Goal: Task Accomplishment & Management: Manage account settings

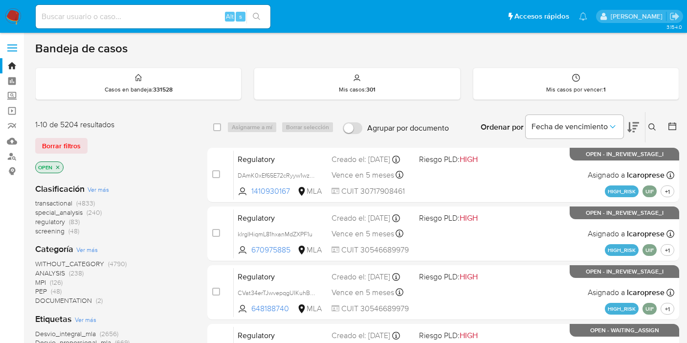
scroll to position [434, 0]
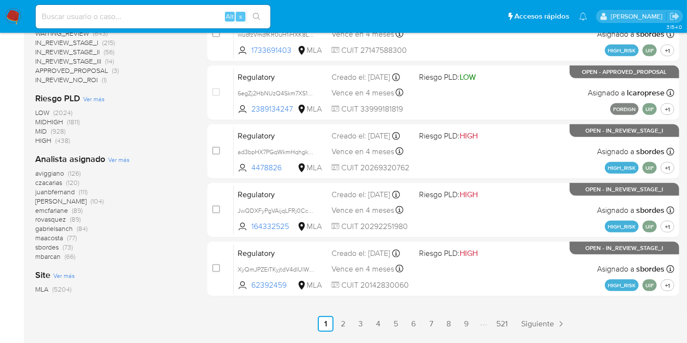
click at [11, 17] on img at bounding box center [13, 16] width 17 height 17
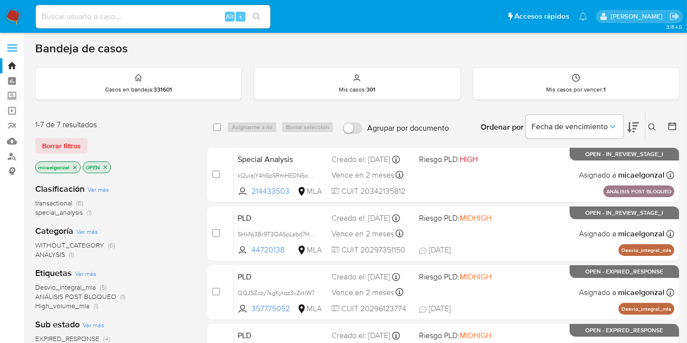
click at [57, 153] on div "1-7 de 7 resultados Borrar filtros micaelgonzal OPEN" at bounding box center [113, 147] width 156 height 56
click at [68, 144] on span "Borrar filtros" at bounding box center [61, 146] width 39 height 14
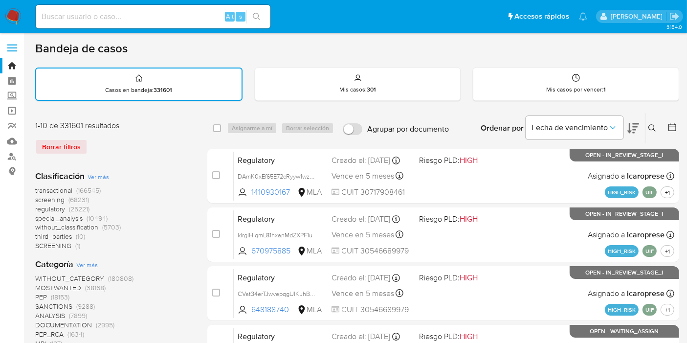
click at [651, 120] on div "Ingrese ID de usuario o caso Buscar Borrar filtros" at bounding box center [653, 128] width 17 height 30
click at [644, 131] on div "Ordenar por Fecha de vencimiento" at bounding box center [559, 128] width 172 height 30
click at [651, 132] on button at bounding box center [653, 128] width 16 height 12
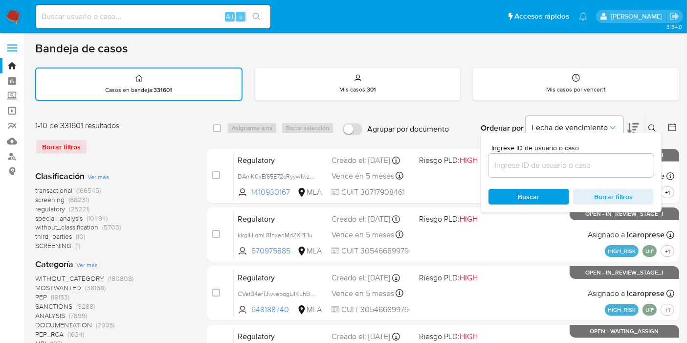
click at [579, 175] on div at bounding box center [570, 164] width 165 height 23
click at [579, 169] on input at bounding box center [570, 165] width 165 height 13
paste input "nJSf1kwkWKHBoyl9CwwHeijh"
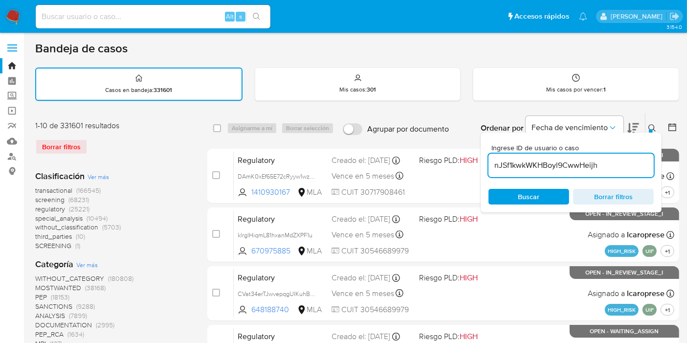
type input "nJSf1kwkWKHBoyl9CwwHeijh"
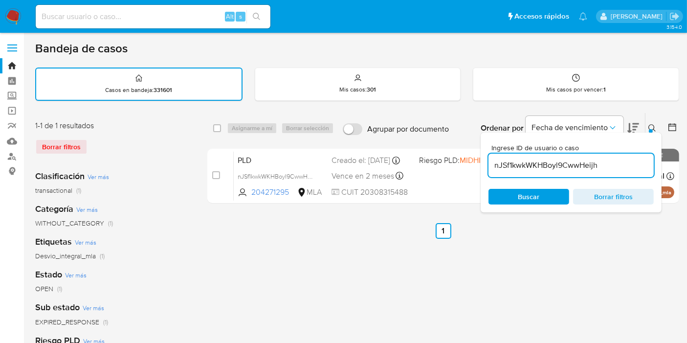
drag, startPoint x: 215, startPoint y: 124, endPoint x: 239, endPoint y: 127, distance: 24.1
click at [217, 124] on input "checkbox" at bounding box center [217, 128] width 8 height 8
checkbox input "true"
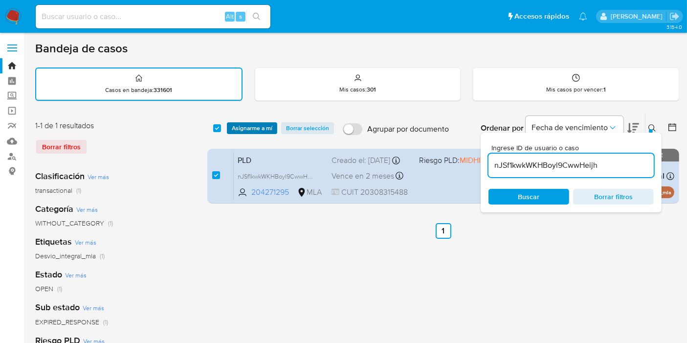
click at [239, 125] on span "Asignarme a mí" at bounding box center [252, 128] width 41 height 10
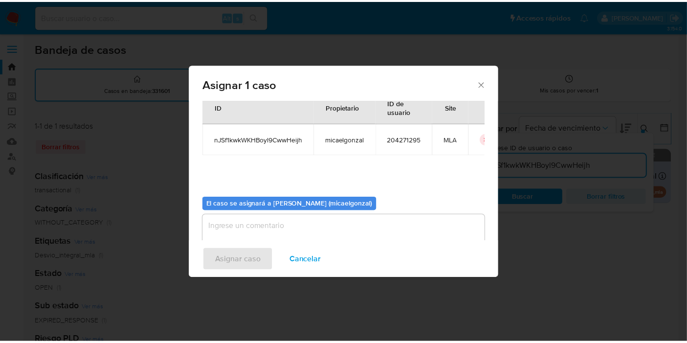
scroll to position [50, 0]
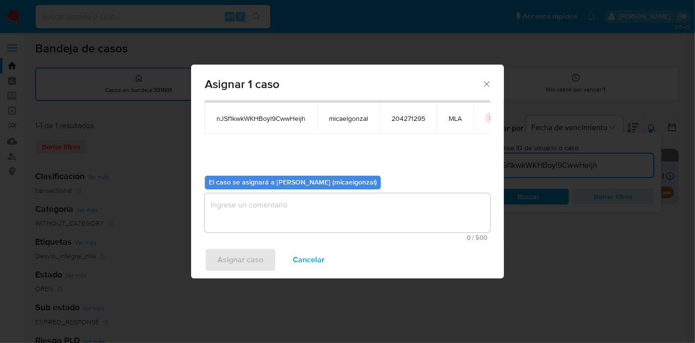
drag, startPoint x: 328, startPoint y: 219, endPoint x: 284, endPoint y: 247, distance: 52.6
click at [329, 219] on textarea "assign-modal" at bounding box center [347, 212] width 285 height 39
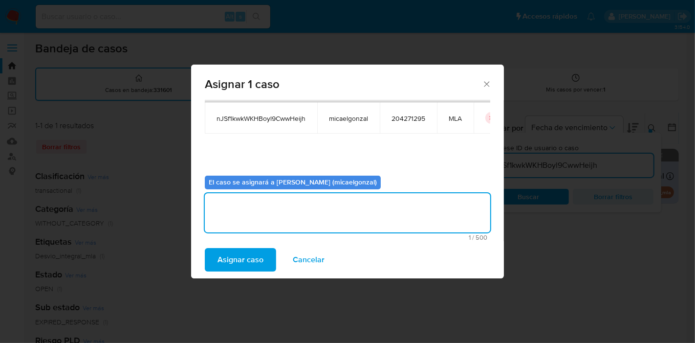
click at [248, 263] on span "Asignar caso" at bounding box center [241, 260] width 46 height 22
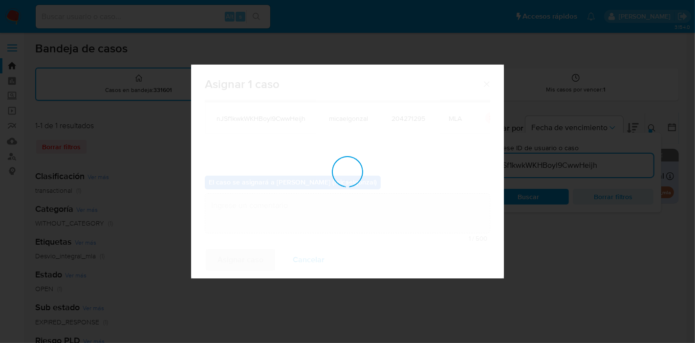
checkbox input "false"
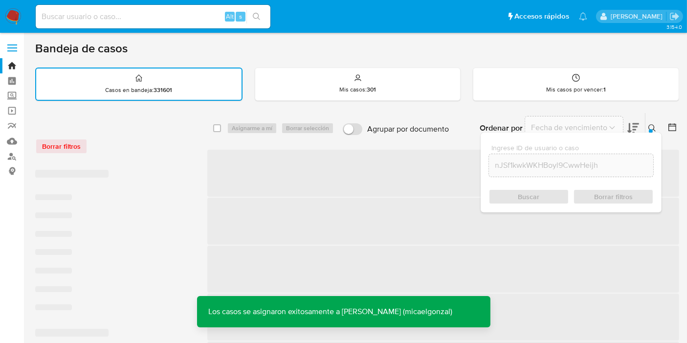
click at [176, 14] on input at bounding box center [153, 16] width 235 height 13
paste input "nJSf1kwkWKHBoyl9CwwHeijh"
type input "nJSf1kwkWKHBoyl9CwwHeijh"
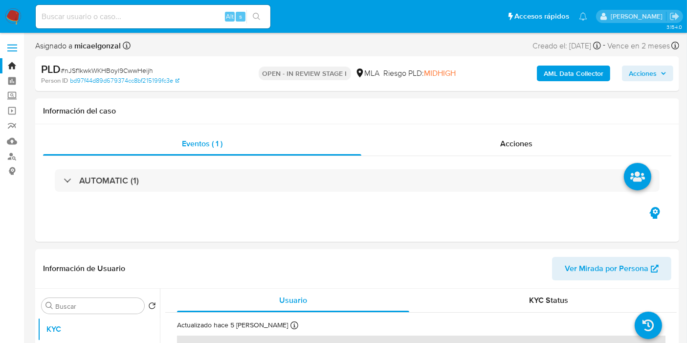
select select "10"
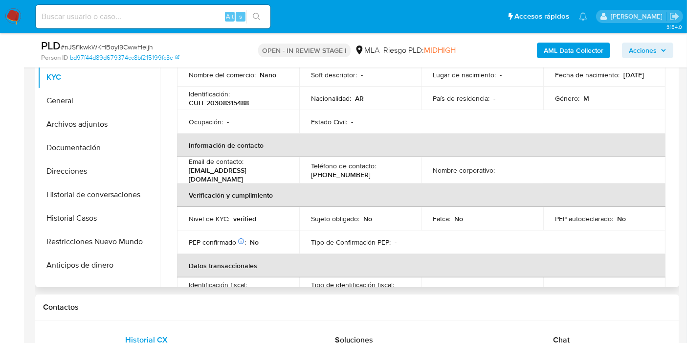
scroll to position [163, 0]
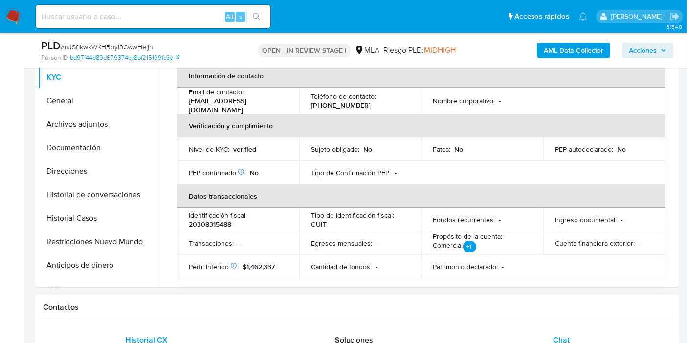
drag, startPoint x: 577, startPoint y: 340, endPoint x: 578, endPoint y: 332, distance: 7.9
click at [577, 337] on div "Chat" at bounding box center [561, 339] width 184 height 23
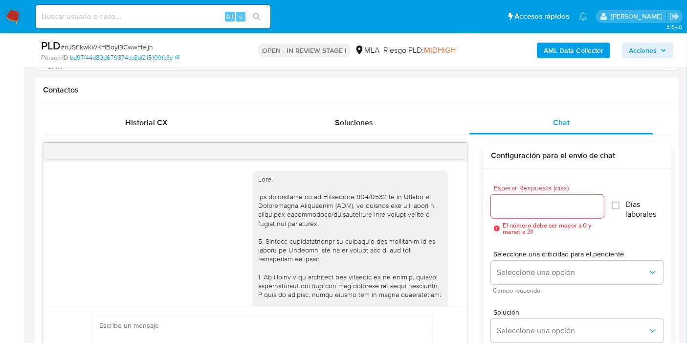
scroll to position [434, 0]
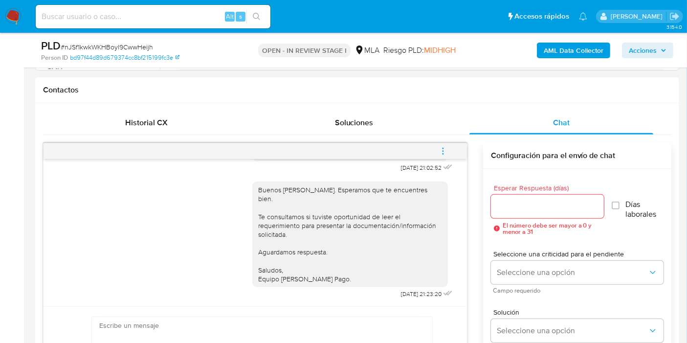
click at [442, 147] on icon "menu-action" at bounding box center [442, 151] width 9 height 9
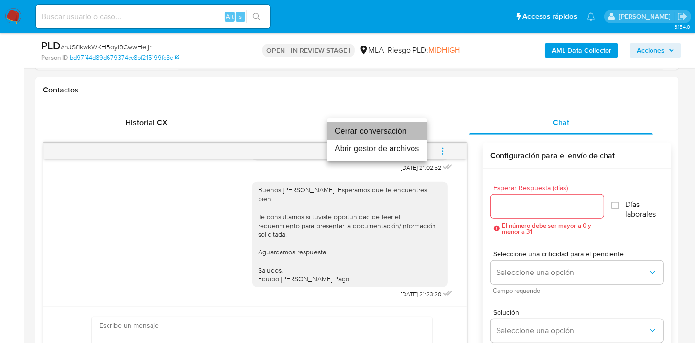
click at [400, 131] on li "Cerrar conversación" at bounding box center [377, 131] width 100 height 18
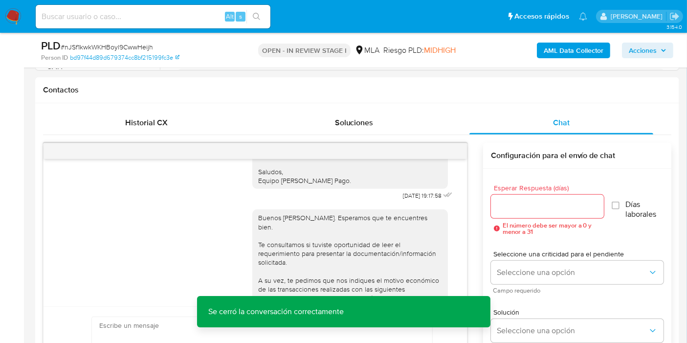
scroll to position [271, 0]
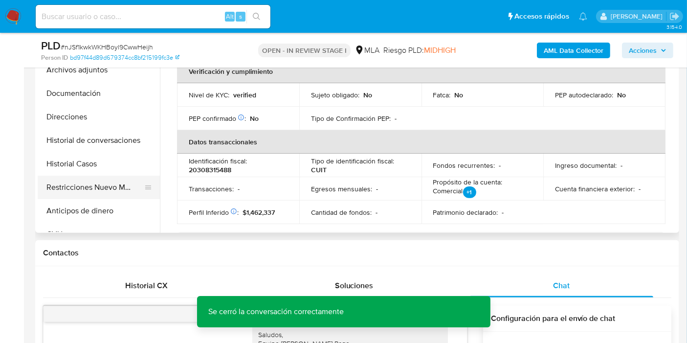
click at [111, 176] on button "Restricciones Nuevo Mundo" at bounding box center [95, 186] width 114 height 23
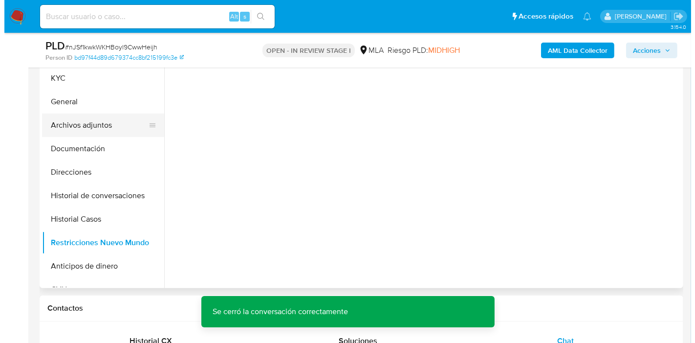
scroll to position [163, 0]
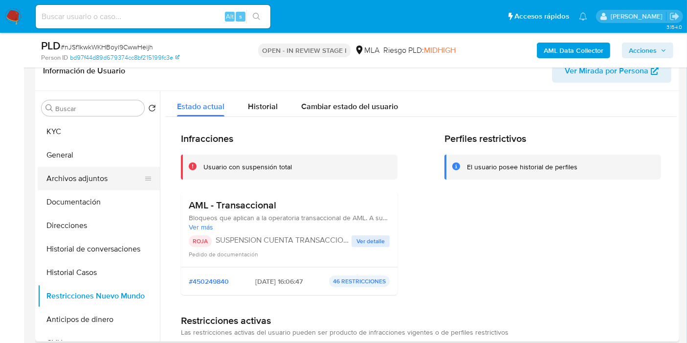
click at [94, 179] on button "Archivos adjuntos" at bounding box center [95, 178] width 114 height 23
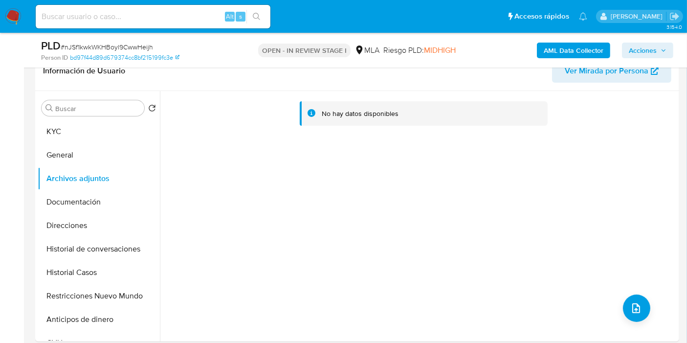
click at [541, 47] on button "AML Data Collector" at bounding box center [573, 51] width 73 height 16
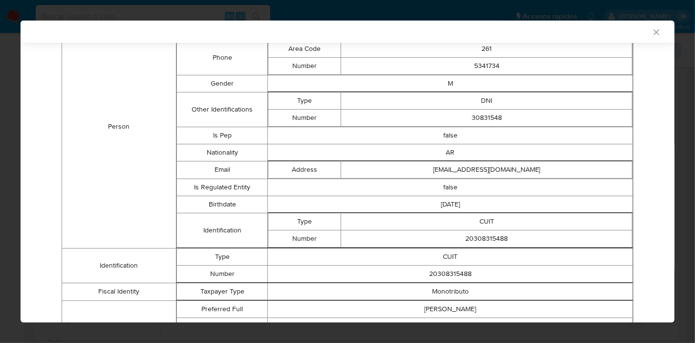
scroll to position [54, 0]
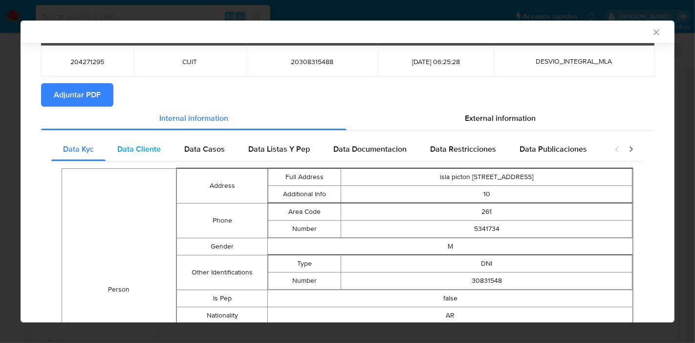
click at [156, 151] on span "Data Cliente" at bounding box center [139, 148] width 44 height 11
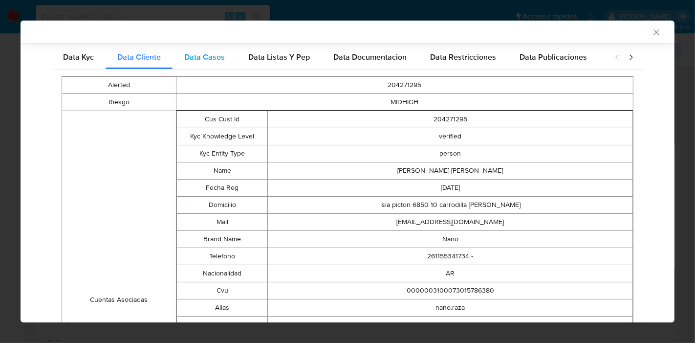
click at [214, 51] on span "Data Casos" at bounding box center [204, 56] width 41 height 11
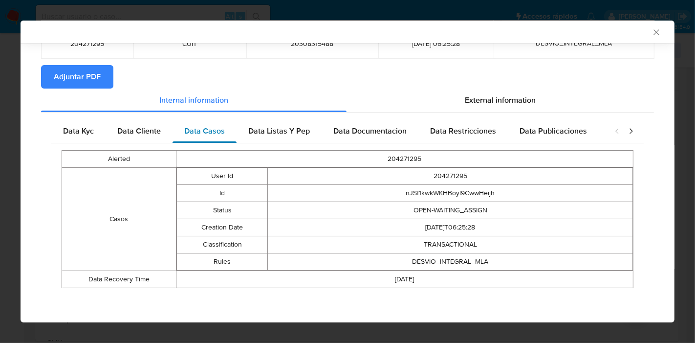
scroll to position [71, 0]
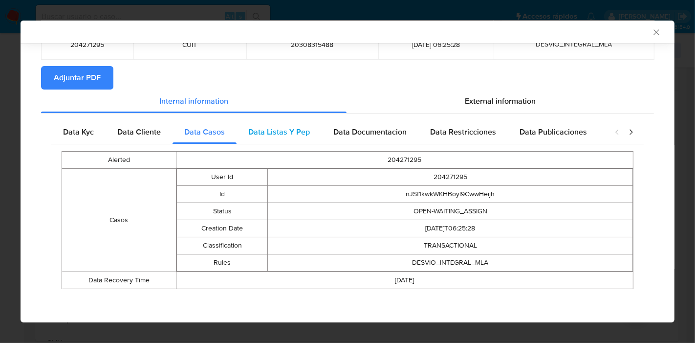
click at [305, 130] on span "Data Listas Y Pep" at bounding box center [279, 131] width 62 height 11
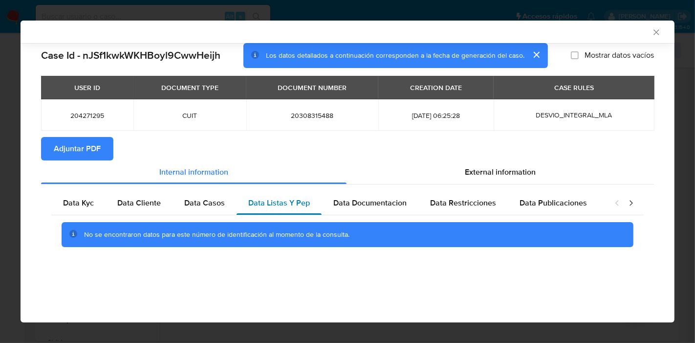
scroll to position [0, 0]
click at [430, 200] on span "Data Restricciones" at bounding box center [463, 202] width 66 height 11
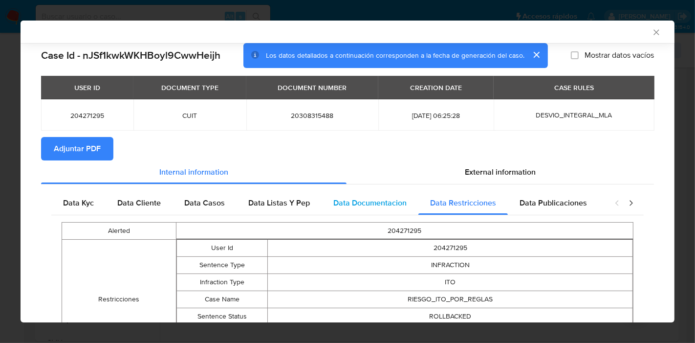
click at [403, 200] on span "Data Documentacion" at bounding box center [369, 202] width 73 height 11
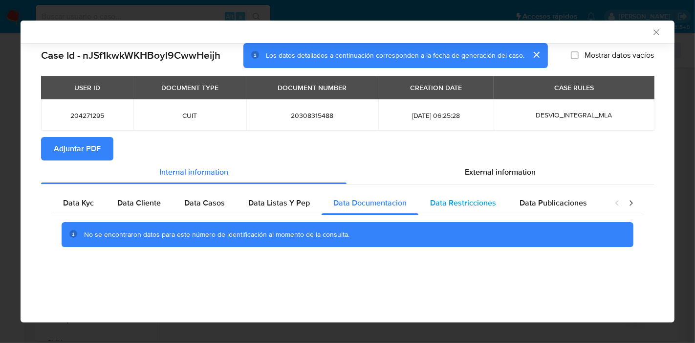
click at [467, 201] on span "Data Restricciones" at bounding box center [463, 202] width 66 height 11
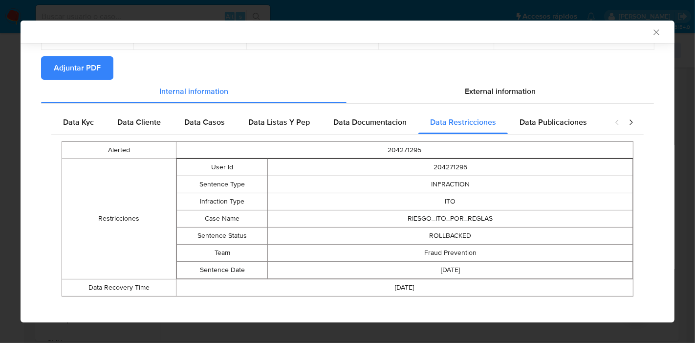
scroll to position [88, 0]
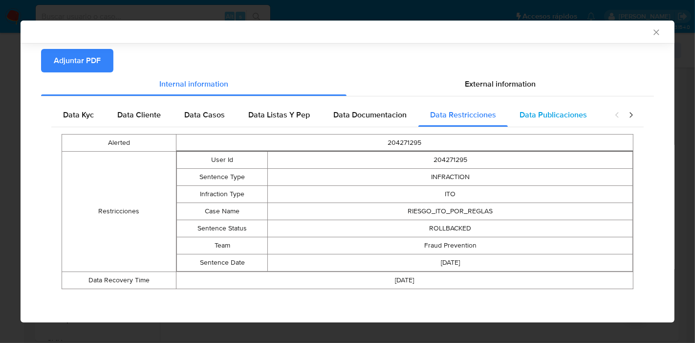
click at [578, 113] on span "Data Publicaciones" at bounding box center [553, 114] width 67 height 11
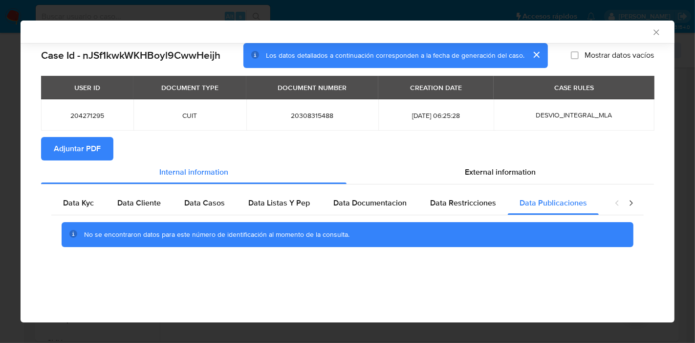
click at [630, 206] on icon "closure-recommendation-modal" at bounding box center [631, 203] width 10 height 10
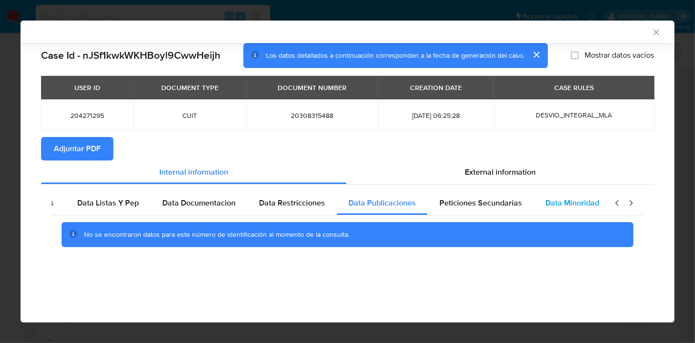
scroll to position [0, 172]
click at [545, 207] on span "Data Minoridad" at bounding box center [572, 202] width 54 height 11
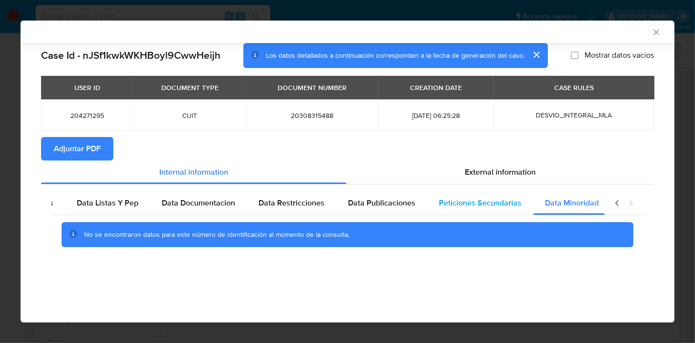
click at [494, 204] on span "Peticiones Secundarias" at bounding box center [480, 202] width 83 height 11
click at [622, 198] on icon "closure-recommendation-modal" at bounding box center [618, 203] width 10 height 10
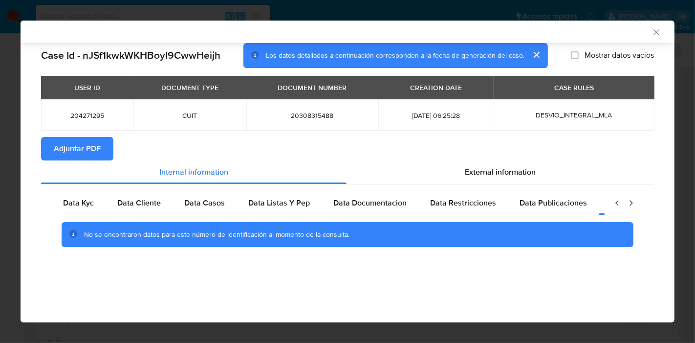
scroll to position [0, 0]
click at [97, 202] on div "Data Kyc" at bounding box center [78, 202] width 54 height 23
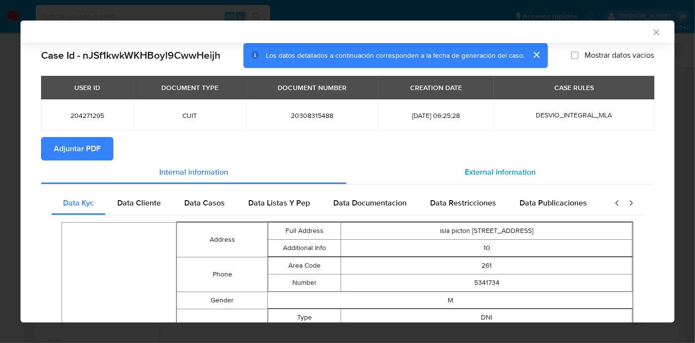
click at [524, 183] on div "External information" at bounding box center [500, 171] width 307 height 23
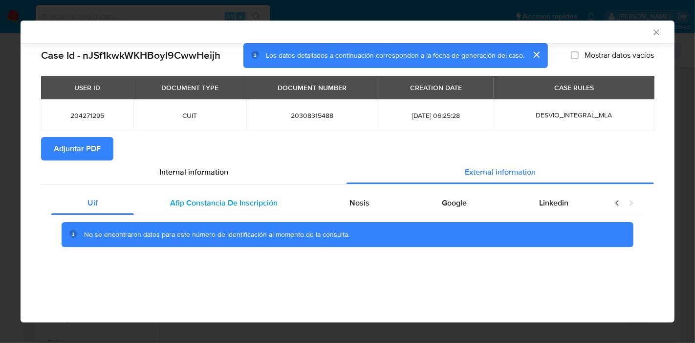
click at [247, 198] on span "Afip Constancia De Inscripción" at bounding box center [224, 202] width 108 height 11
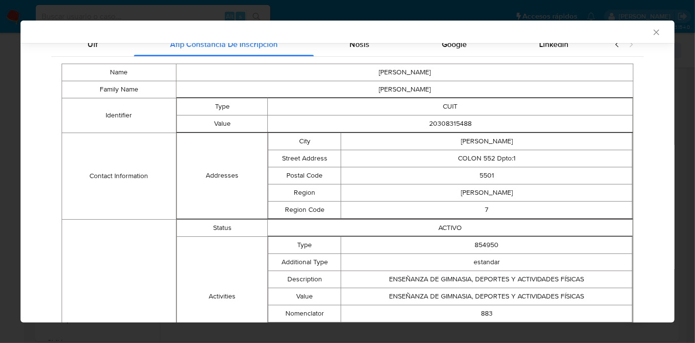
scroll to position [69, 0]
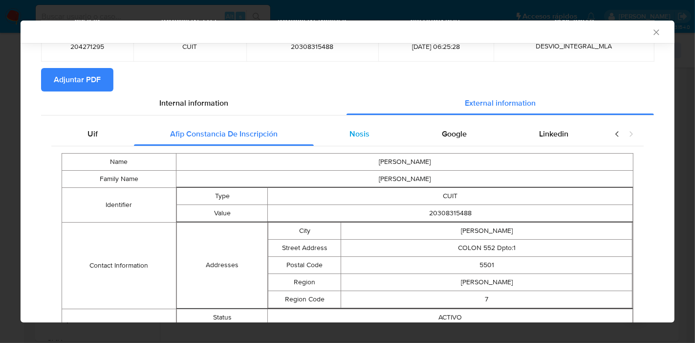
click at [369, 139] on div "Nosis" at bounding box center [360, 133] width 92 height 23
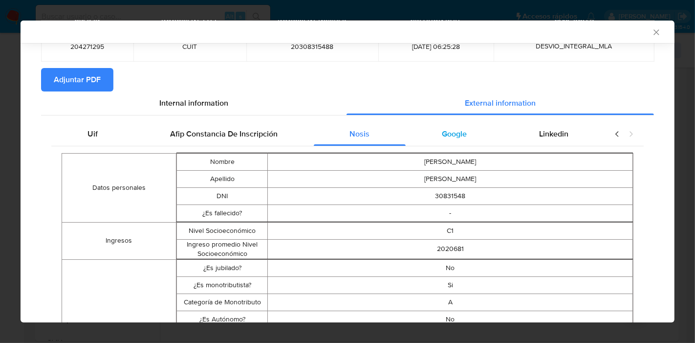
click at [473, 140] on div "Google" at bounding box center [454, 133] width 97 height 23
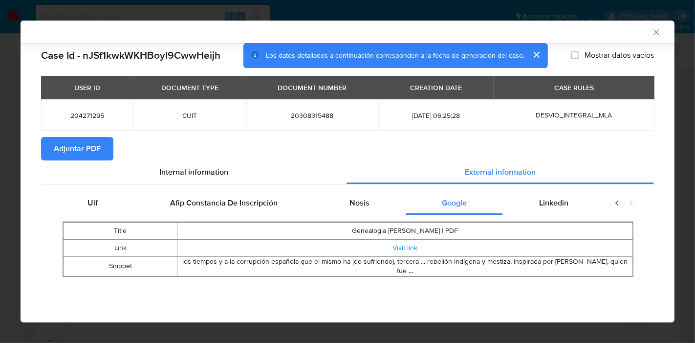
scroll to position [0, 0]
click at [553, 215] on div "Title Genealogia Mendez | PDF Link Visit link Snippet los tiempos y a la corrup…" at bounding box center [347, 249] width 592 height 68
click at [560, 208] on div "Linkedin" at bounding box center [554, 202] width 102 height 23
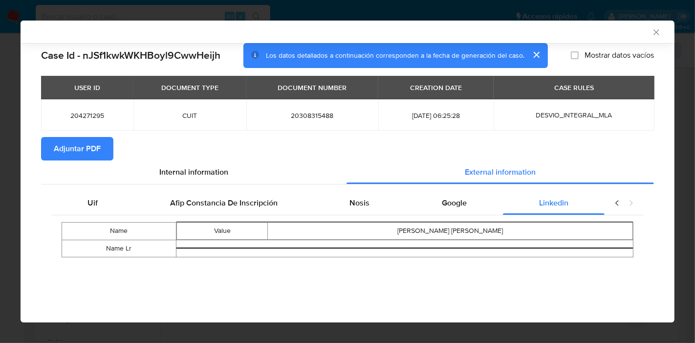
click at [620, 203] on icon "closure-recommendation-modal" at bounding box center [618, 203] width 10 height 10
click at [95, 202] on span "Uif" at bounding box center [93, 202] width 10 height 11
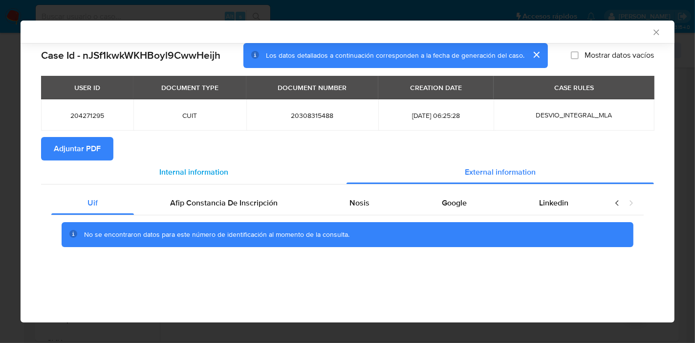
click at [246, 176] on div "Internal information" at bounding box center [194, 171] width 306 height 23
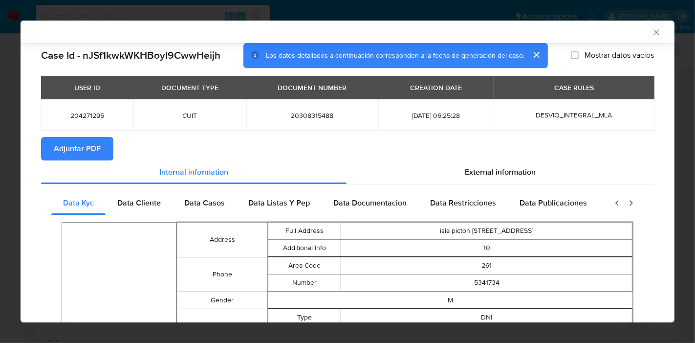
click at [84, 143] on span "Adjuntar PDF" at bounding box center [77, 149] width 47 height 22
click at [0, 180] on div "AML Data Collector Case Id - nJSf1kwkWKHBoyl9CwwHeijh Los datos detallados a co…" at bounding box center [347, 171] width 695 height 343
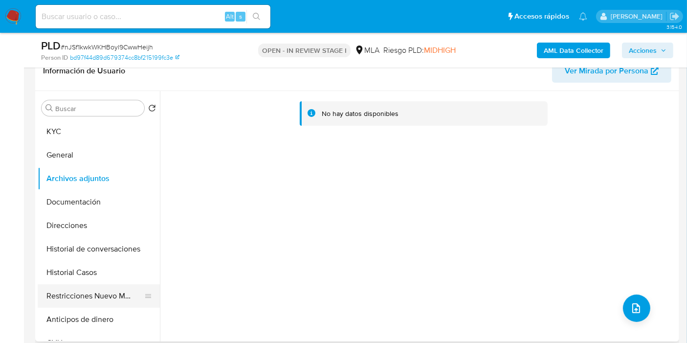
click at [95, 284] on button "Restricciones Nuevo Mundo" at bounding box center [95, 295] width 114 height 23
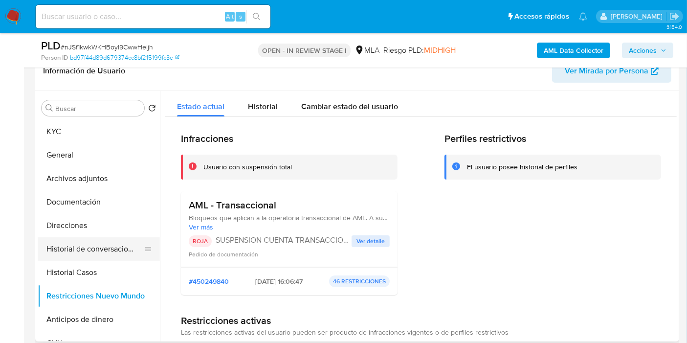
click at [102, 254] on button "Historial de conversaciones" at bounding box center [95, 248] width 114 height 23
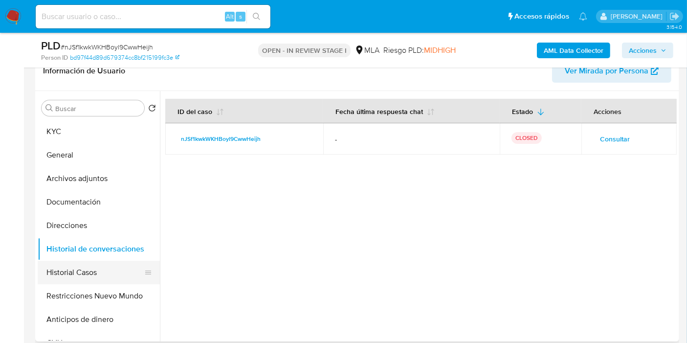
click at [84, 264] on button "Historial Casos" at bounding box center [95, 272] width 114 height 23
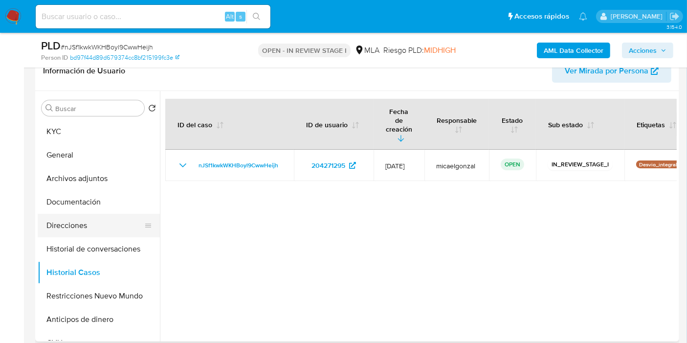
click at [86, 219] on button "Direcciones" at bounding box center [95, 225] width 114 height 23
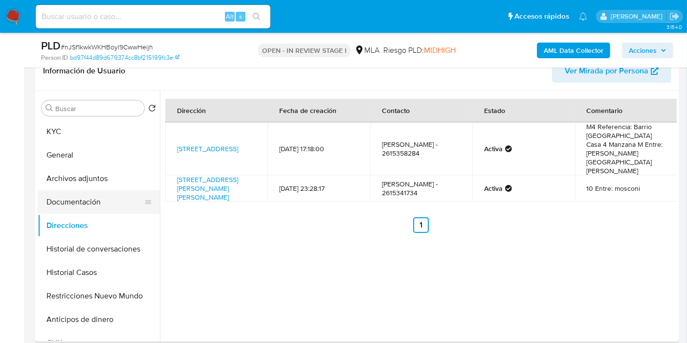
click at [97, 193] on button "Documentación" at bounding box center [95, 201] width 114 height 23
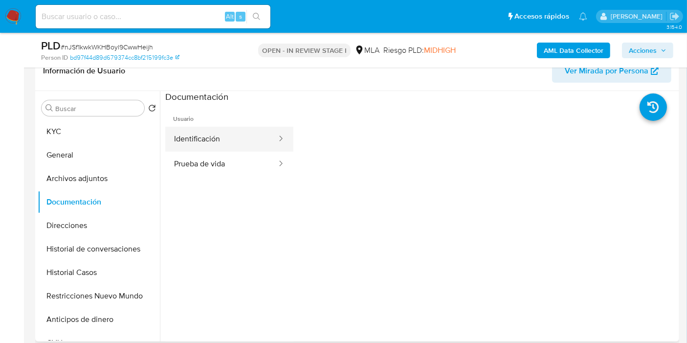
click at [191, 136] on button "Identificación" at bounding box center [221, 139] width 112 height 25
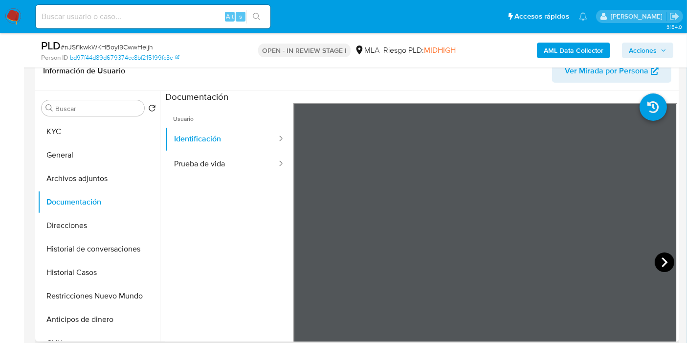
click at [658, 259] on icon at bounding box center [665, 262] width 20 height 20
click at [239, 148] on button "Identificación" at bounding box center [221, 139] width 112 height 25
click at [231, 162] on button "Prueba de vida" at bounding box center [221, 164] width 112 height 25
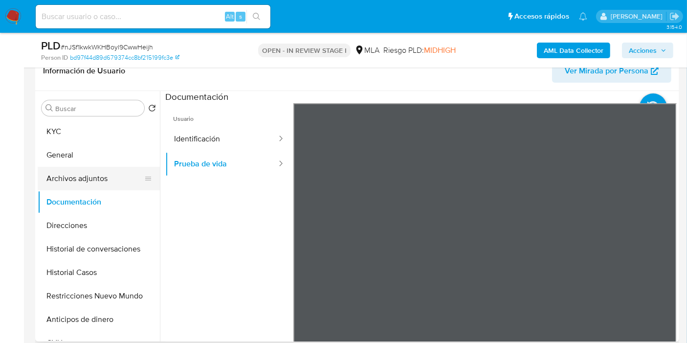
click at [89, 174] on button "Archivos adjuntos" at bounding box center [95, 178] width 114 height 23
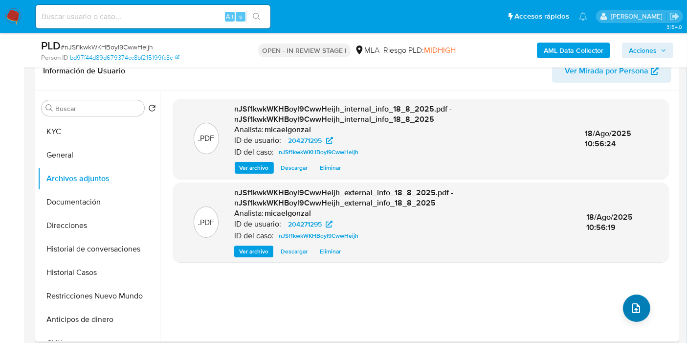
drag, startPoint x: 653, startPoint y: 319, endPoint x: 631, endPoint y: 311, distance: 23.3
click at [646, 317] on div ".PDF nJSf1kwkWKHBoyl9CwwHeijh_internal_info_18_8_2025.pdf - nJSf1kwkWKHBoyl9Cww…" at bounding box center [421, 216] width 496 height 235
click at [631, 311] on icon "upload-file" at bounding box center [636, 308] width 12 height 12
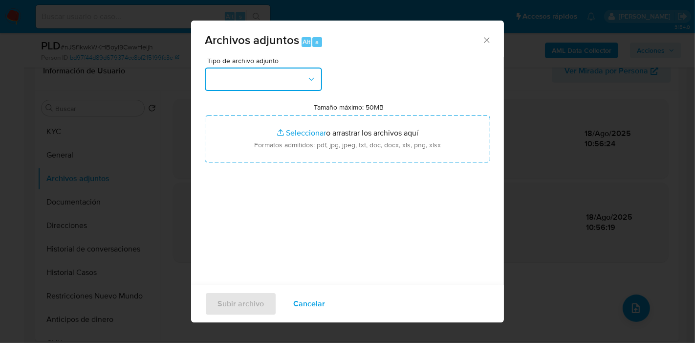
click at [263, 70] on button "button" at bounding box center [263, 78] width 117 height 23
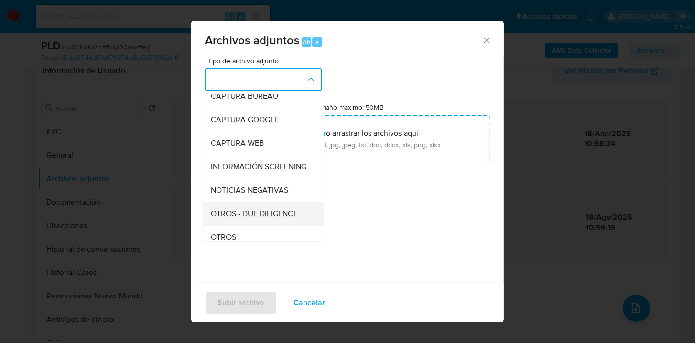
scroll to position [109, 0]
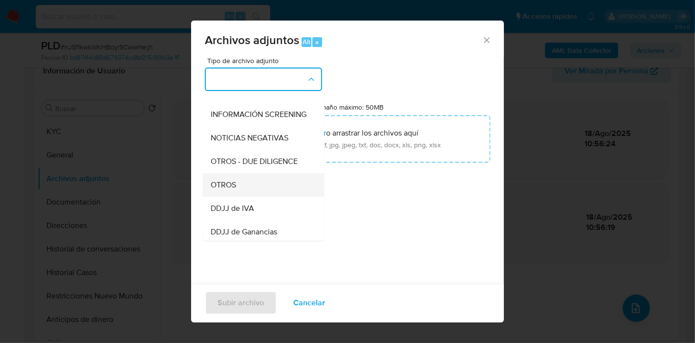
click at [259, 191] on div "OTROS" at bounding box center [261, 184] width 100 height 23
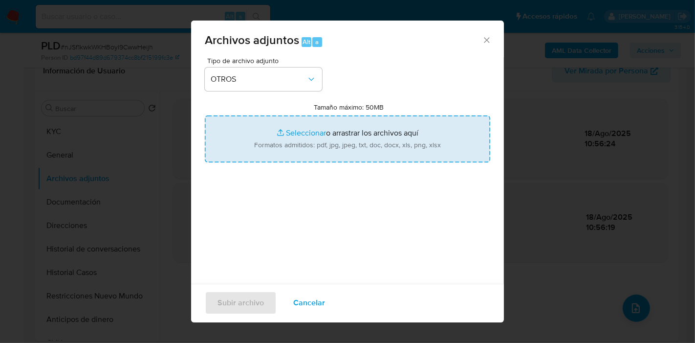
click at [330, 139] on input "Tamaño máximo: 50MB Seleccionar archivos" at bounding box center [347, 138] width 285 height 47
type input "C:\fakepath\Movimientos de Mariano Jose Mendez.xlsx"
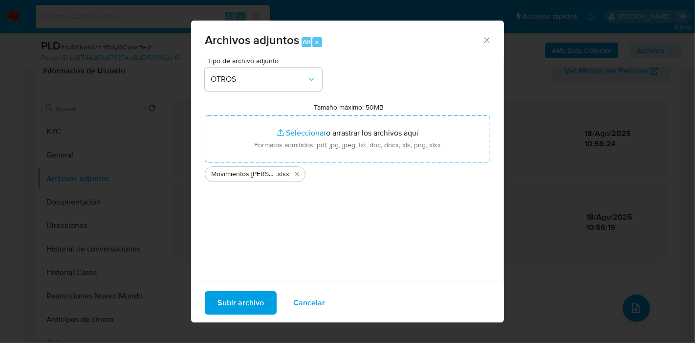
click at [247, 299] on span "Subir archivo" at bounding box center [241, 303] width 46 height 22
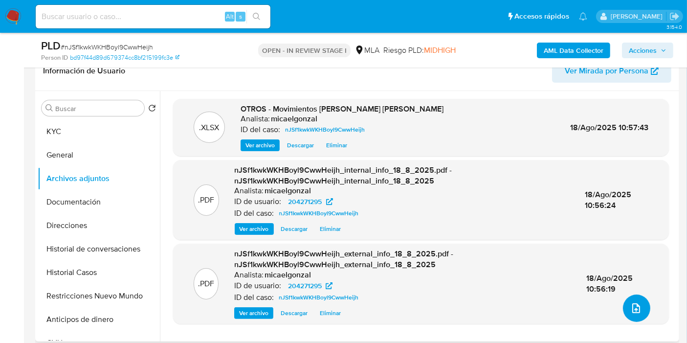
click at [627, 318] on button "upload-file" at bounding box center [636, 307] width 27 height 27
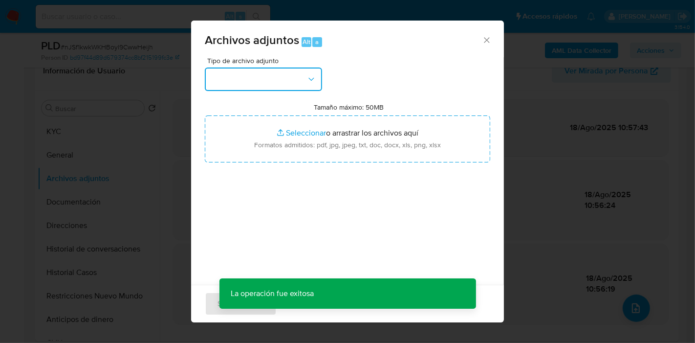
click at [268, 85] on button "button" at bounding box center [263, 78] width 117 height 23
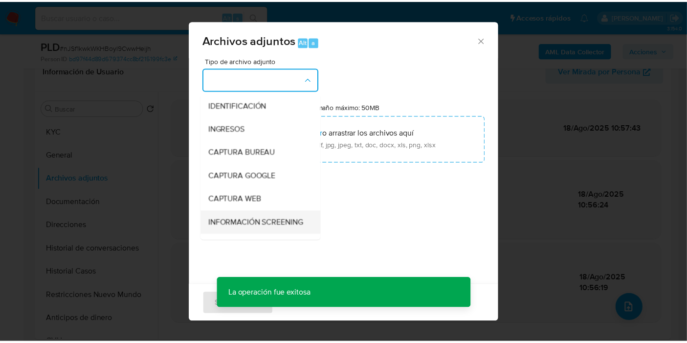
scroll to position [163, 0]
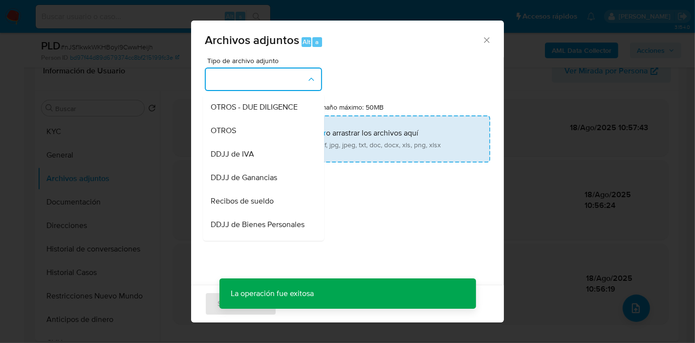
drag, startPoint x: 288, startPoint y: 145, endPoint x: 325, endPoint y: 139, distance: 37.2
click at [289, 142] on div "OTROS" at bounding box center [261, 130] width 100 height 23
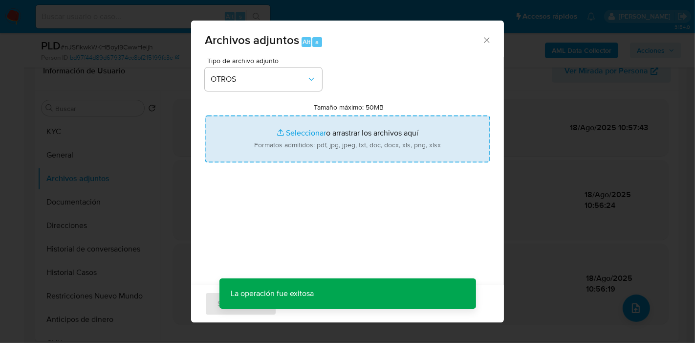
click at [354, 135] on input "Tamaño máximo: 50MB Seleccionar archivos" at bounding box center [347, 138] width 285 height 47
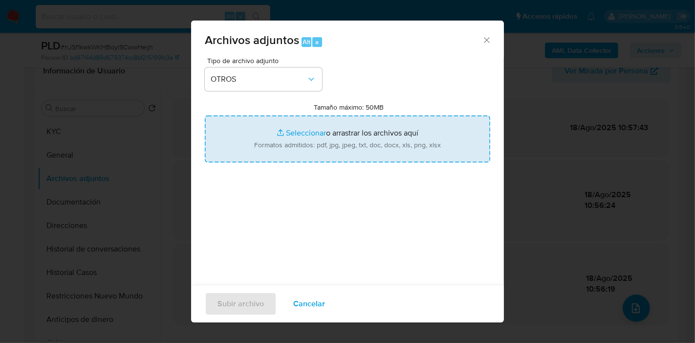
type input "C:\fakepath\Caselog nJSf1kwkWKHBoyl9CwwHeijh_2025_07_18_08_47_45.docx"
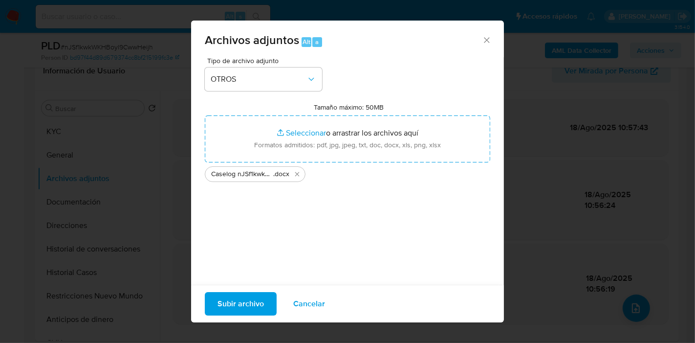
click at [223, 291] on div "Subir archivo Cancelar" at bounding box center [347, 304] width 313 height 38
click at [212, 298] on button "Subir archivo" at bounding box center [241, 303] width 72 height 23
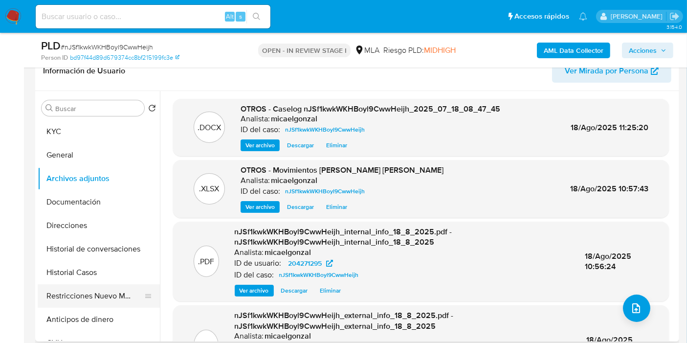
click at [72, 299] on button "Restricciones Nuevo Mundo" at bounding box center [95, 295] width 114 height 23
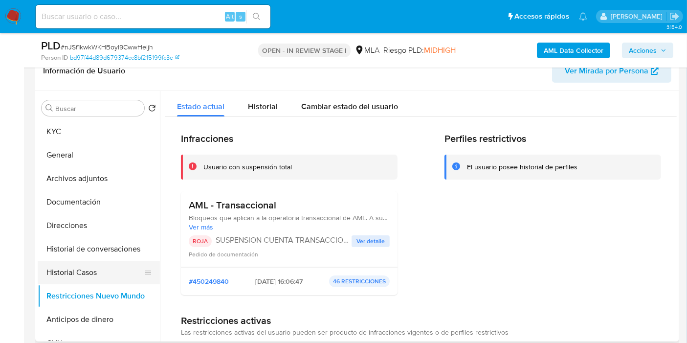
click at [85, 276] on button "Historial Casos" at bounding box center [95, 272] width 114 height 23
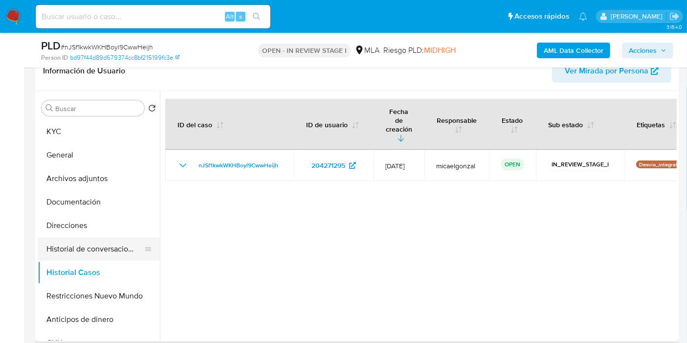
click at [78, 243] on button "Historial de conversaciones" at bounding box center [95, 248] width 114 height 23
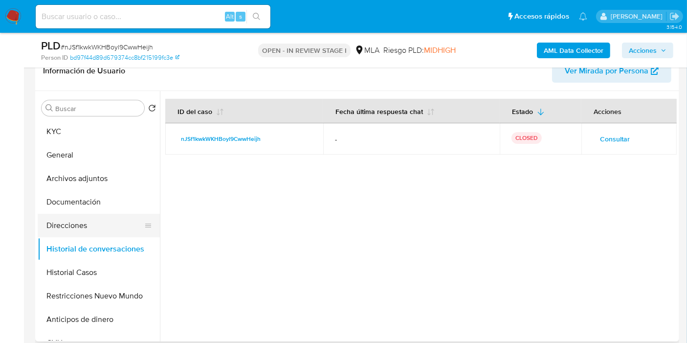
click at [80, 221] on button "Direcciones" at bounding box center [95, 225] width 114 height 23
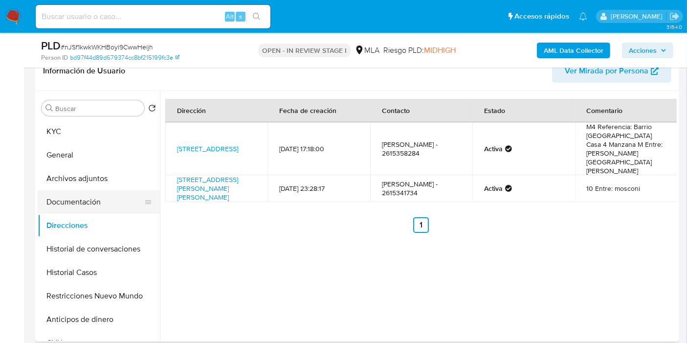
click at [83, 210] on button "Documentación" at bounding box center [95, 201] width 114 height 23
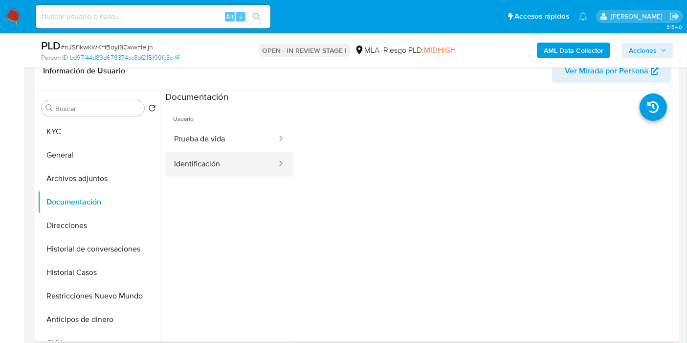
click at [210, 164] on button "Identificación" at bounding box center [221, 164] width 112 height 25
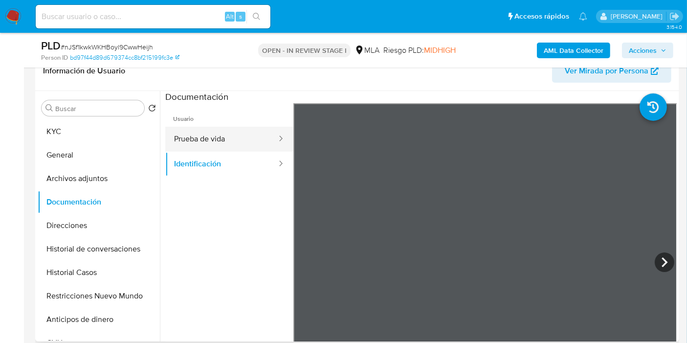
click at [197, 133] on button "Prueba de vida" at bounding box center [221, 139] width 112 height 25
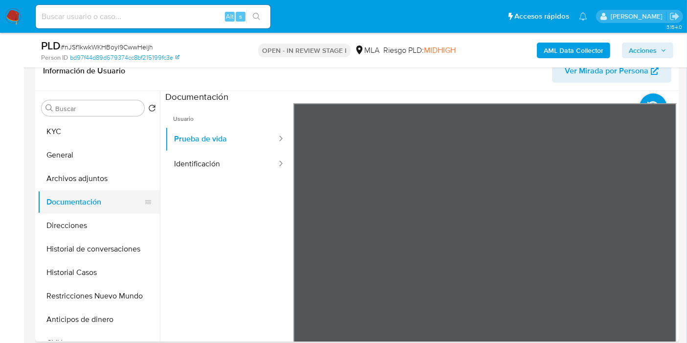
click at [94, 190] on button "Documentación" at bounding box center [95, 201] width 114 height 23
click at [103, 176] on button "Archivos adjuntos" at bounding box center [95, 178] width 114 height 23
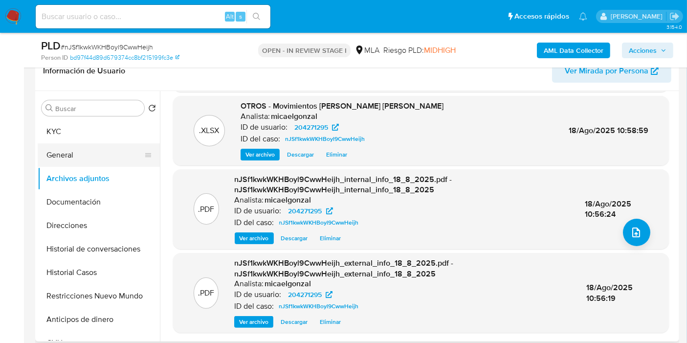
click at [103, 162] on button "General" at bounding box center [95, 154] width 114 height 23
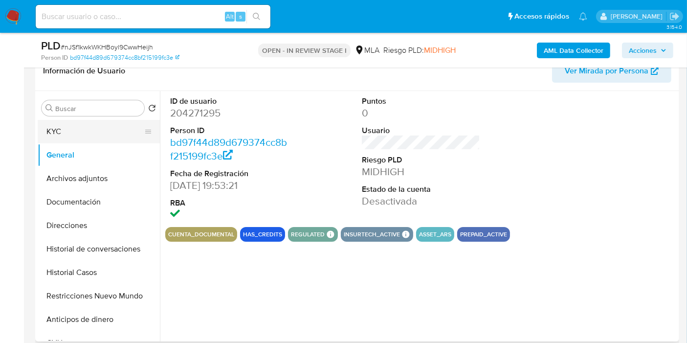
click at [108, 134] on button "KYC" at bounding box center [95, 131] width 114 height 23
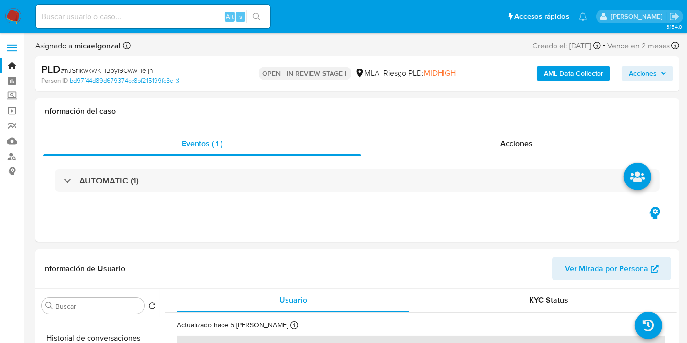
click at [647, 81] on div "AML Data Collector Acciones" at bounding box center [569, 73] width 208 height 23
click at [646, 77] on span "Acciones" at bounding box center [643, 74] width 28 height 16
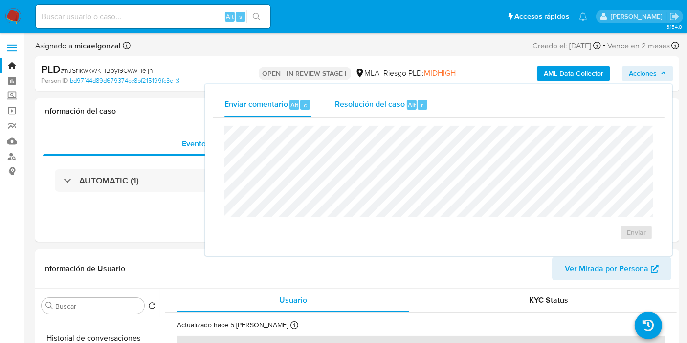
click at [362, 102] on span "Resolución del caso" at bounding box center [370, 104] width 70 height 11
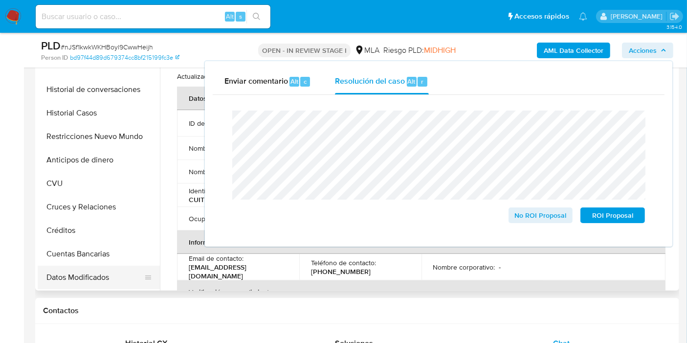
scroll to position [217, 0]
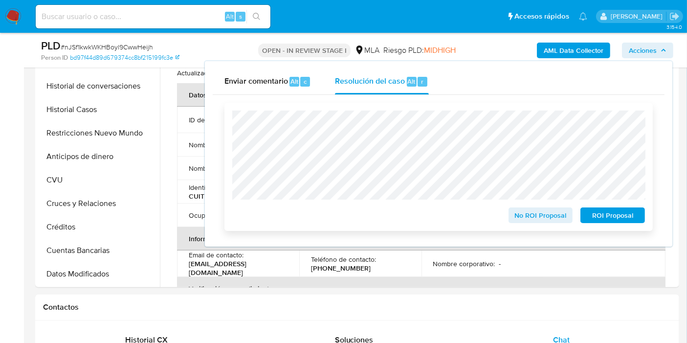
click at [601, 217] on span "ROI Proposal" at bounding box center [612, 215] width 51 height 14
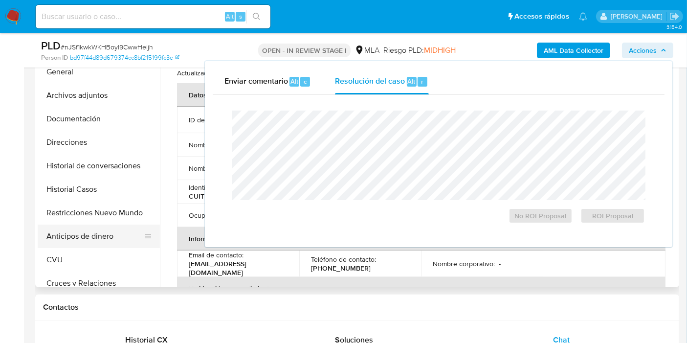
scroll to position [0, 0]
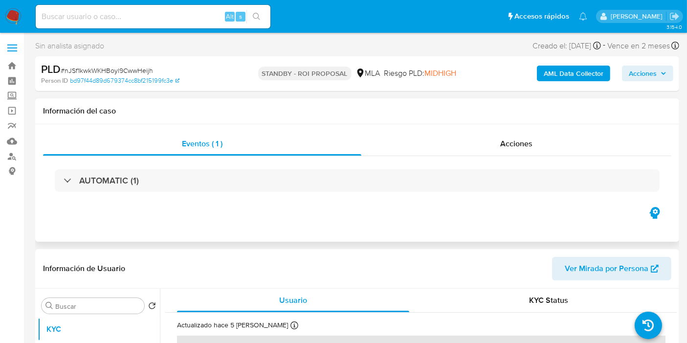
select select "10"
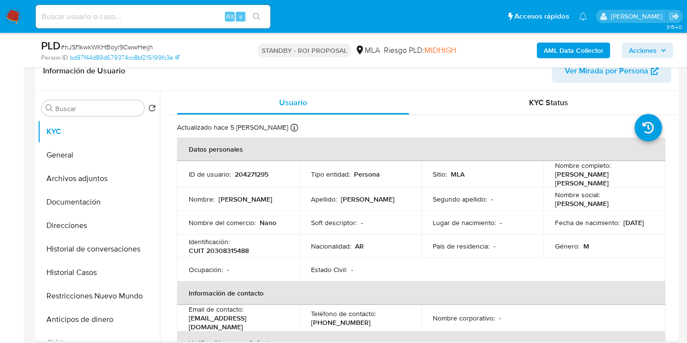
click at [8, 16] on img at bounding box center [13, 16] width 17 height 17
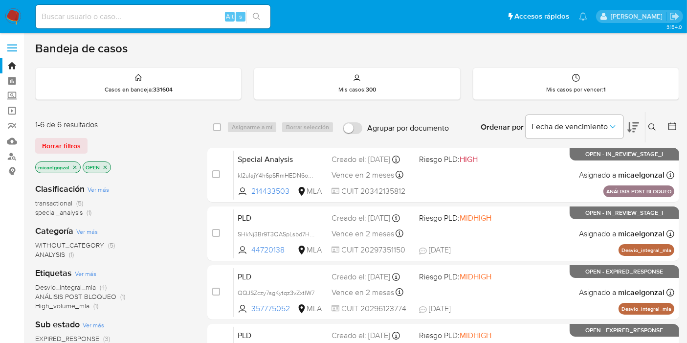
click at [22, 15] on nav "Pausado Ver notificaciones Alt s Accesos rápidos Presiona las siguientes teclas…" at bounding box center [343, 16] width 687 height 33
click at [9, 17] on img at bounding box center [13, 16] width 17 height 17
drag, startPoint x: 118, startPoint y: 27, endPoint x: 121, endPoint y: 17, distance: 10.4
click at [119, 25] on div "Alt s" at bounding box center [153, 16] width 235 height 23
click at [121, 16] on input at bounding box center [153, 16] width 235 height 13
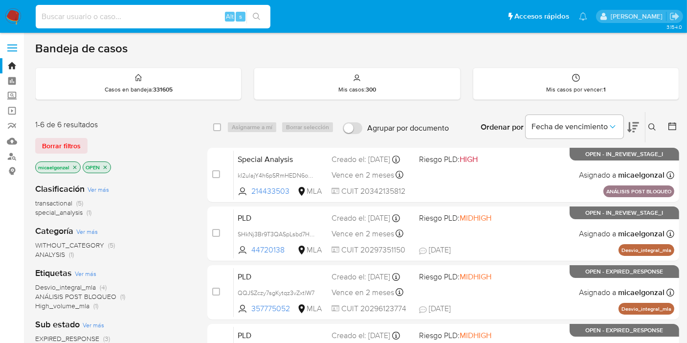
paste input "JaTBh4ewSfKiSa0jTWSLL5Wh"
type input "JaTBh4ewSfKiSa0jTWSLL5Wh"
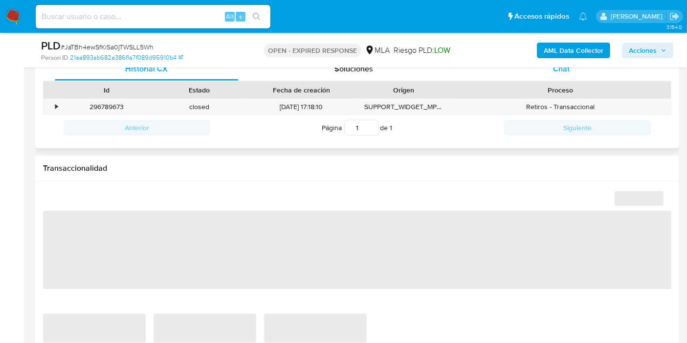
scroll to position [434, 0]
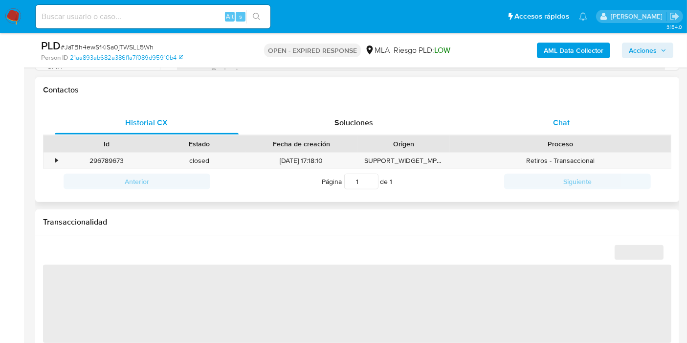
click at [574, 130] on div "Chat" at bounding box center [561, 122] width 184 height 23
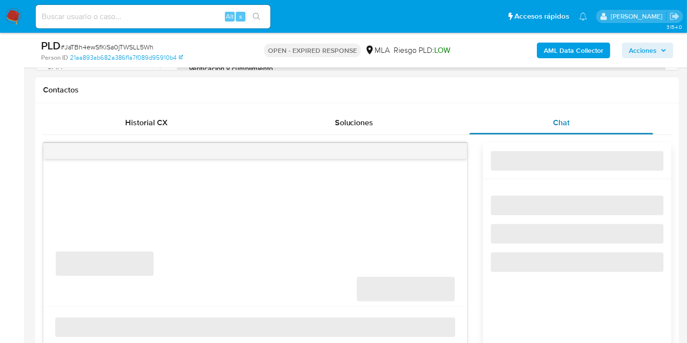
select select "10"
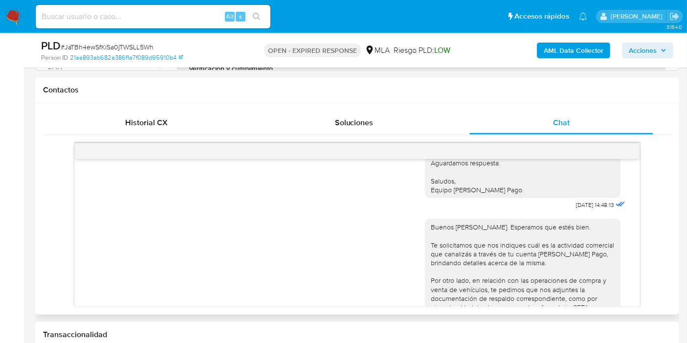
scroll to position [579, 0]
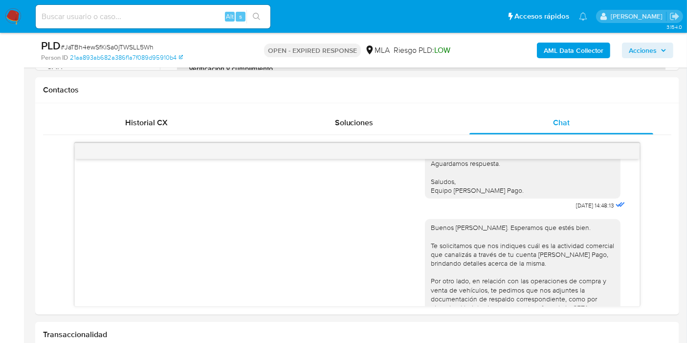
click at [176, 9] on div "Alt s" at bounding box center [153, 16] width 235 height 23
click at [174, 10] on input at bounding box center [153, 16] width 235 height 13
paste input "H45UNBY5VfzeI2iY9bVtREfl"
type input "H45UNBY5VfzeI2iY9bVtREfl"
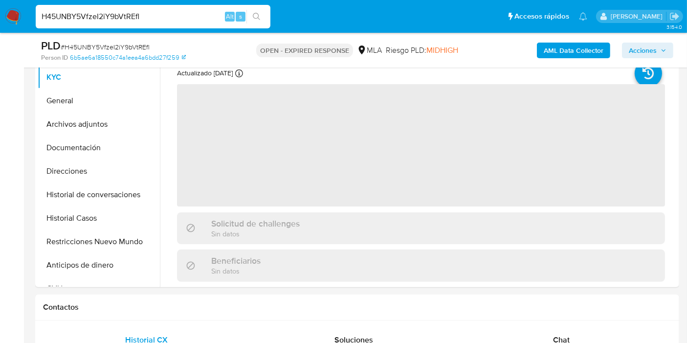
scroll to position [489, 0]
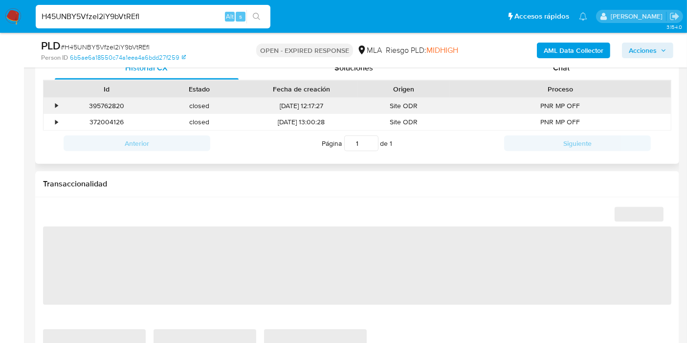
select select "10"
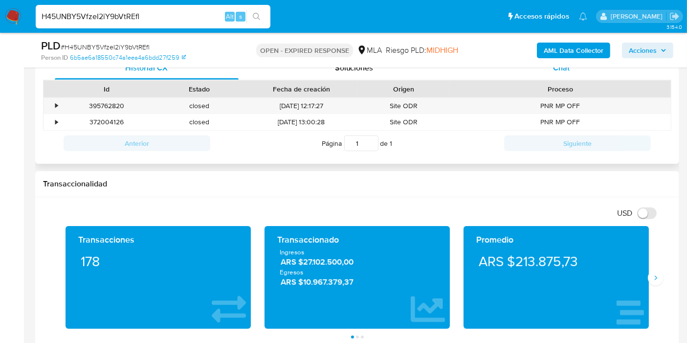
drag, startPoint x: 589, startPoint y: 82, endPoint x: 593, endPoint y: 78, distance: 5.9
click at [591, 81] on div "Proceso" at bounding box center [560, 89] width 221 height 17
click at [593, 77] on div "Chat" at bounding box center [561, 67] width 184 height 23
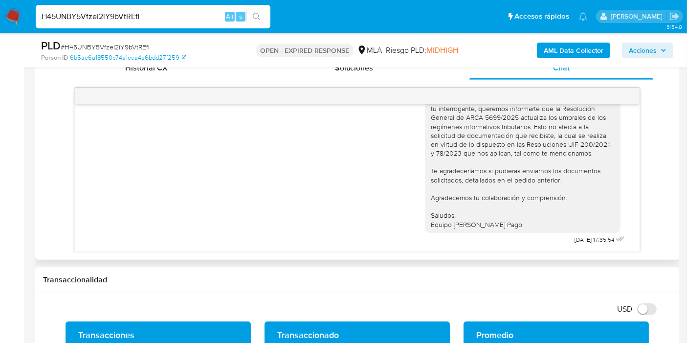
scroll to position [1237, 0]
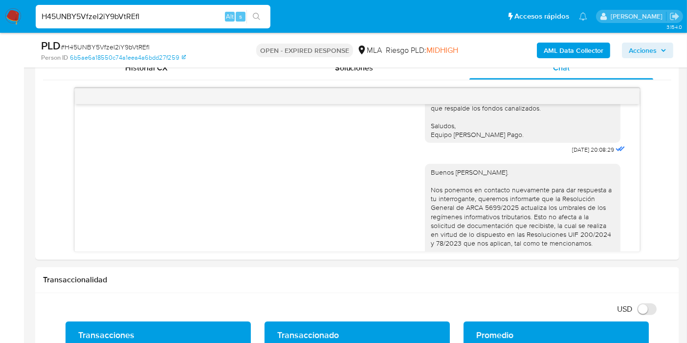
click at [148, 64] on div "PLD # H45UNBY5VfzeI2iY9bVtREfl Person ID 6b5ae6a18550c74a1eea4a6bdd27f259 OPEN …" at bounding box center [357, 50] width 644 height 35
drag, startPoint x: 156, startPoint y: 77, endPoint x: 161, endPoint y: 73, distance: 6.6
click at [159, 76] on div "Historial CX" at bounding box center [147, 67] width 184 height 23
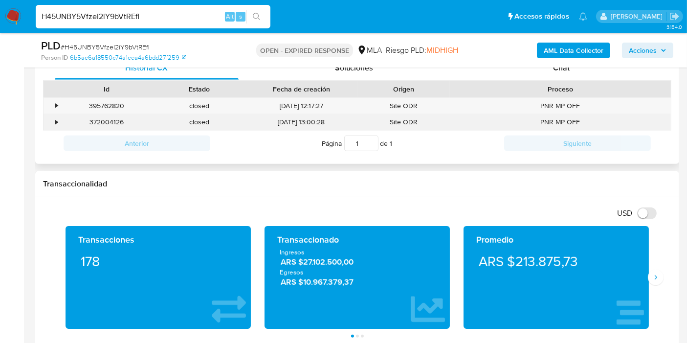
scroll to position [434, 0]
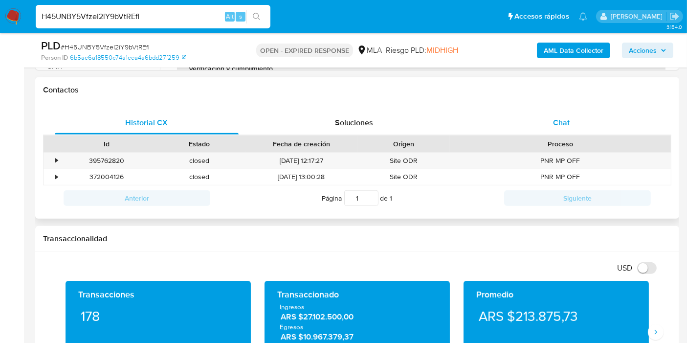
click at [551, 133] on div "Chat" at bounding box center [561, 122] width 184 height 23
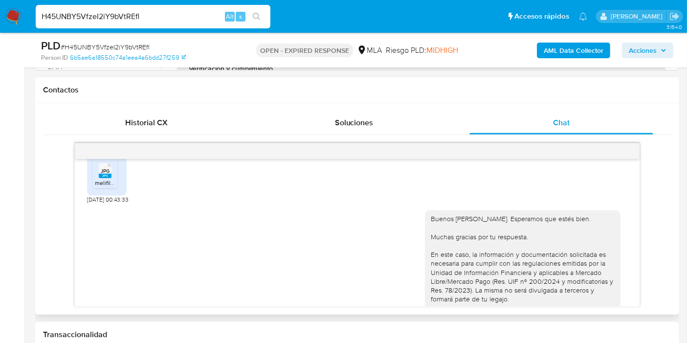
scroll to position [271, 0]
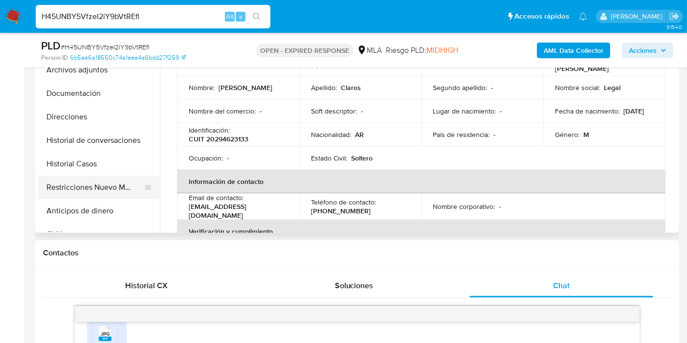
click at [82, 178] on button "Restricciones Nuevo Mundo" at bounding box center [95, 186] width 114 height 23
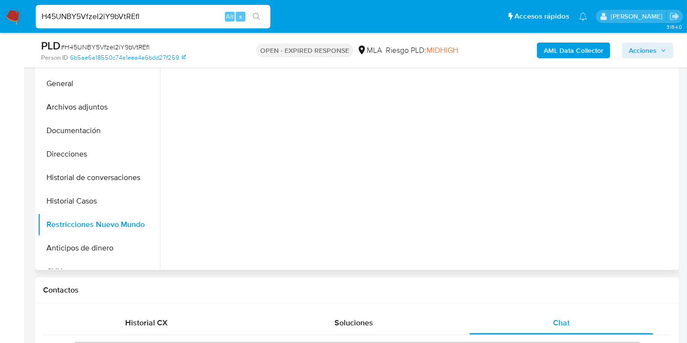
scroll to position [217, 0]
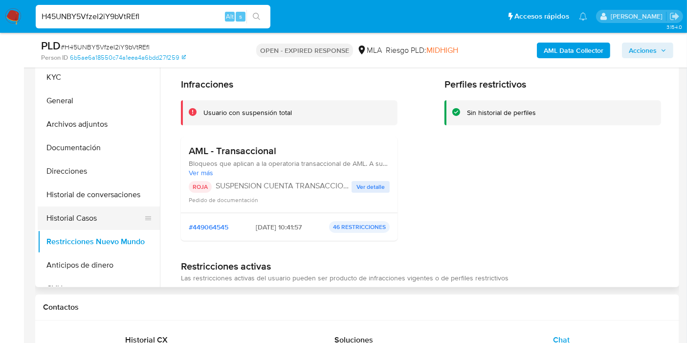
click at [58, 211] on button "Historial Casos" at bounding box center [95, 217] width 114 height 23
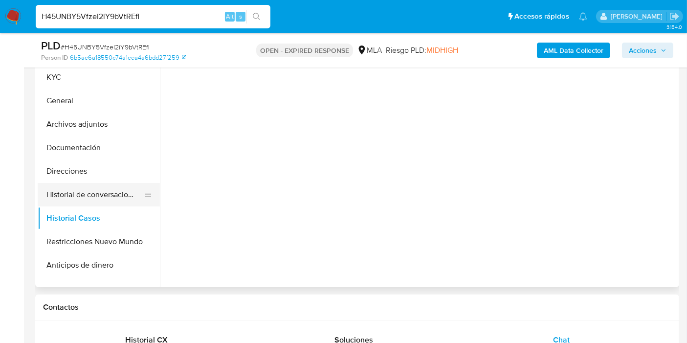
click at [100, 196] on button "Historial de conversaciones" at bounding box center [95, 194] width 114 height 23
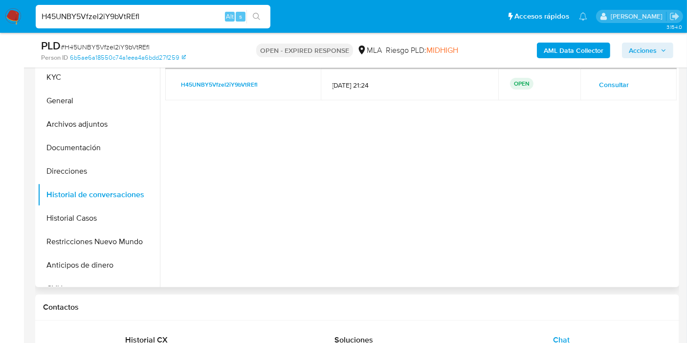
click at [599, 78] on span "Consultar" at bounding box center [614, 85] width 30 height 14
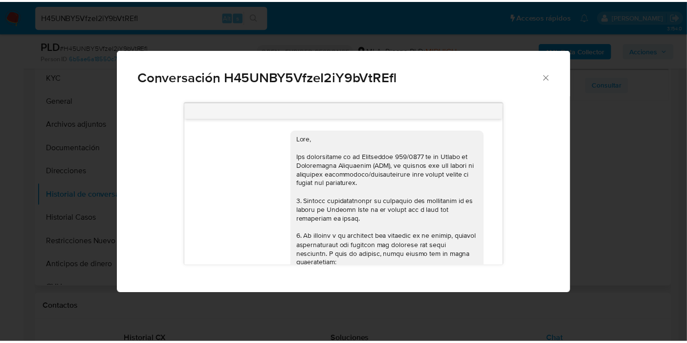
scroll to position [1349, 0]
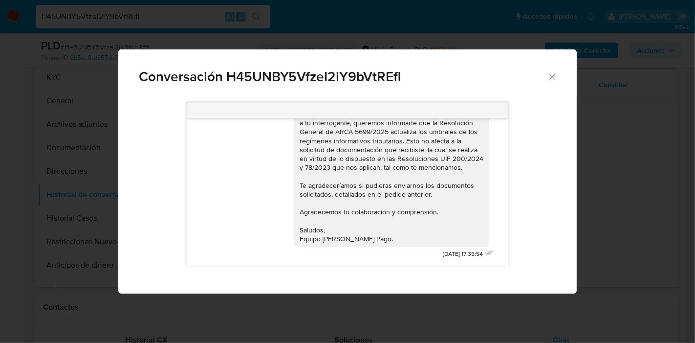
click at [560, 76] on div "Conversación H45UNBY5VfzeI2iY9bVtREfl" at bounding box center [347, 72] width 458 height 46
click at [552, 76] on icon "Cerrar" at bounding box center [553, 77] width 10 height 10
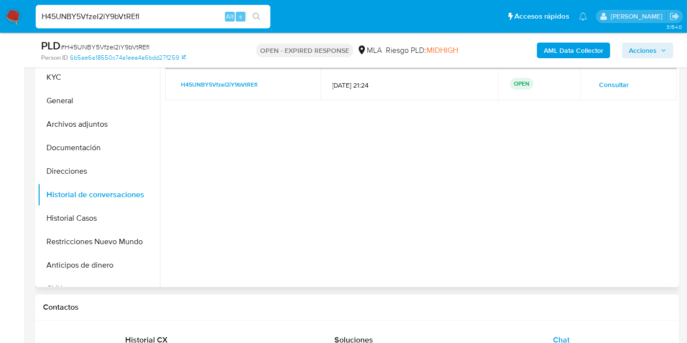
click at [504, 152] on div at bounding box center [418, 162] width 517 height 250
click at [174, 22] on input "H45UNBY5VfzeI2iY9bVtREfl" at bounding box center [153, 16] width 235 height 13
paste input "QQJSZczy7sgKytqz3vZxtlW7"
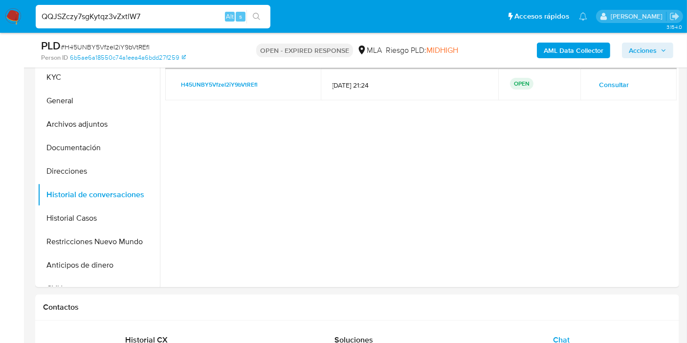
type input "QQJSZczy7sgKytqz3vZxtlW7"
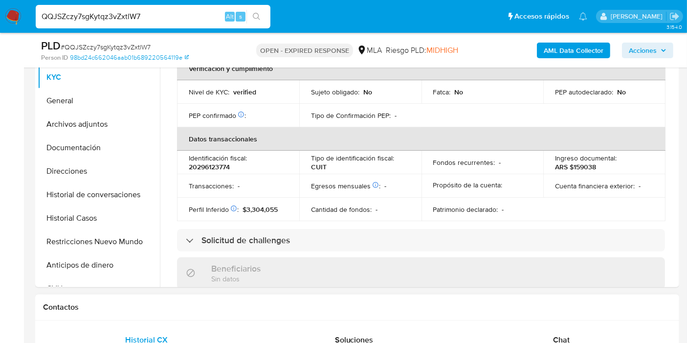
scroll to position [448, 0]
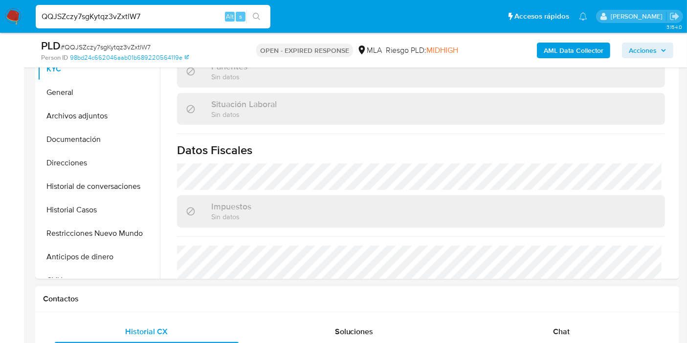
select select "10"
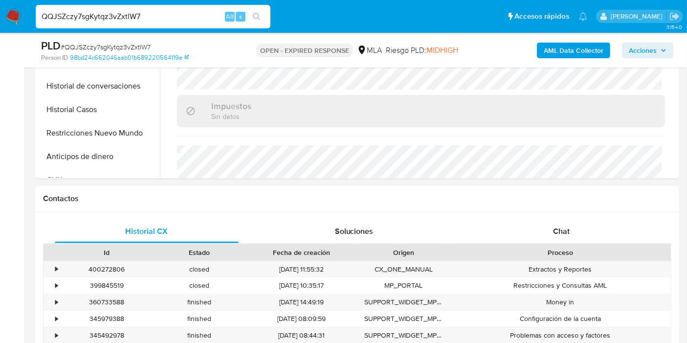
click at [561, 217] on div "Historial CX Soluciones Chat Id Estado Fecha de creación Origen Proceso • 40027…" at bounding box center [357, 294] width 644 height 165
click at [549, 229] on div "Chat" at bounding box center [561, 230] width 184 height 23
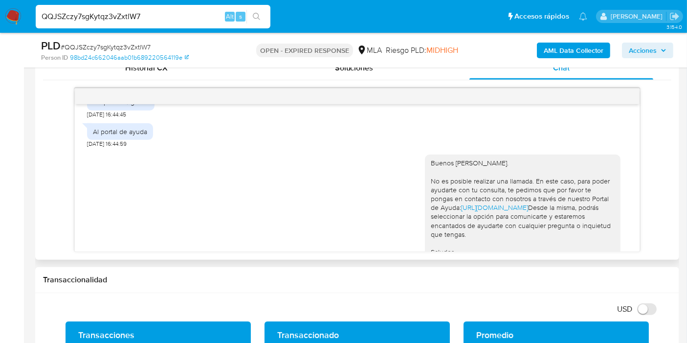
scroll to position [437, 0]
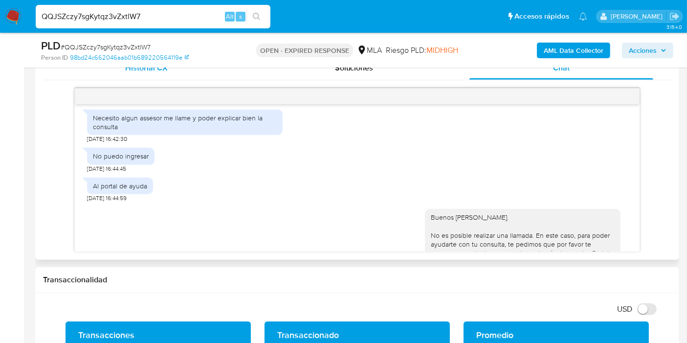
click at [176, 75] on div "Historial CX" at bounding box center [147, 67] width 184 height 23
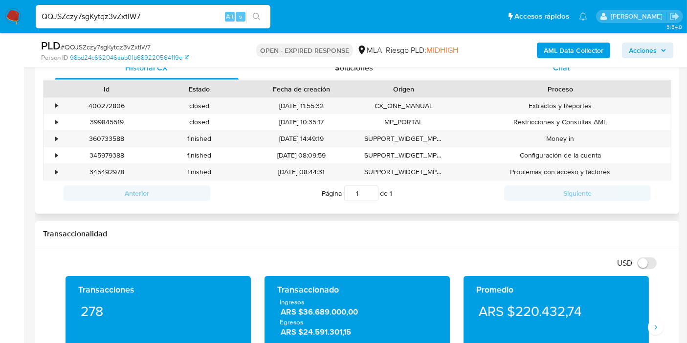
drag, startPoint x: 558, startPoint y: 72, endPoint x: 622, endPoint y: 78, distance: 64.3
click at [622, 78] on div "Chat" at bounding box center [561, 67] width 184 height 23
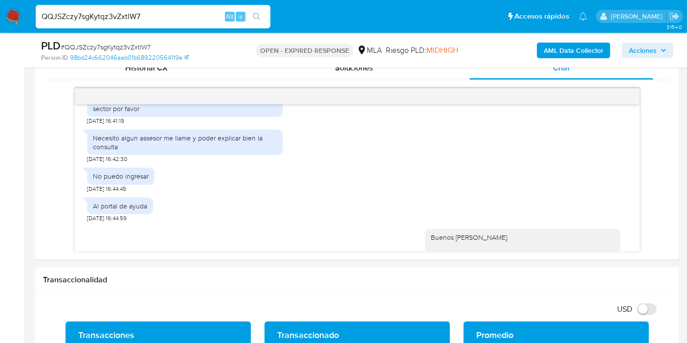
scroll to position [546, 0]
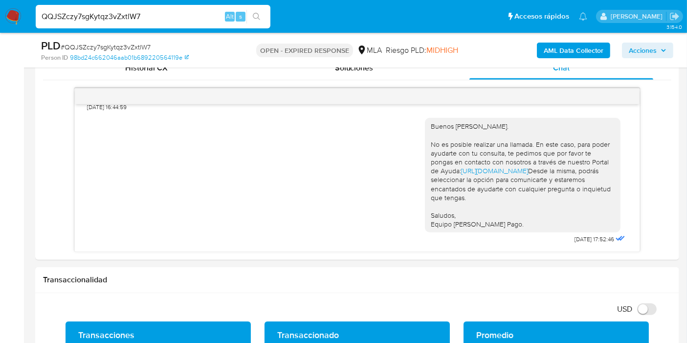
drag, startPoint x: 14, startPoint y: 19, endPoint x: 24, endPoint y: 6, distance: 16.7
click at [14, 20] on img at bounding box center [13, 16] width 17 height 17
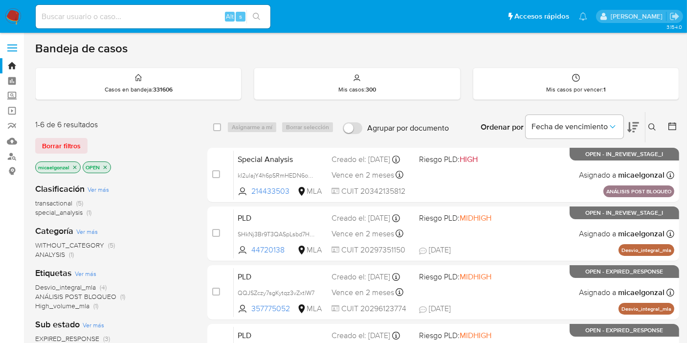
click at [0, 20] on nav "Pausado Ver notificaciones Alt s Accesos rápidos Presiona las siguientes teclas…" at bounding box center [343, 16] width 687 height 33
click at [14, 11] on img at bounding box center [13, 16] width 17 height 17
click at [69, 139] on span "Borrar filtros" at bounding box center [61, 146] width 39 height 14
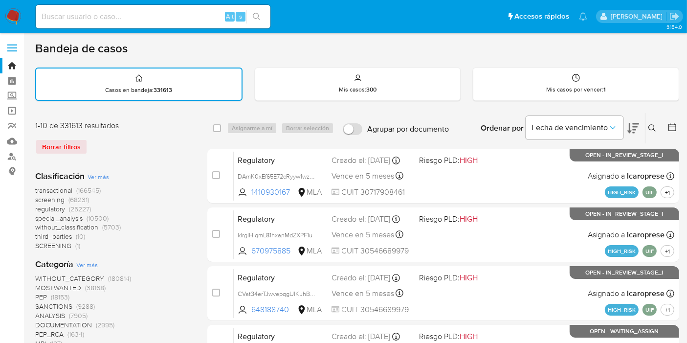
click at [648, 131] on button at bounding box center [653, 128] width 16 height 12
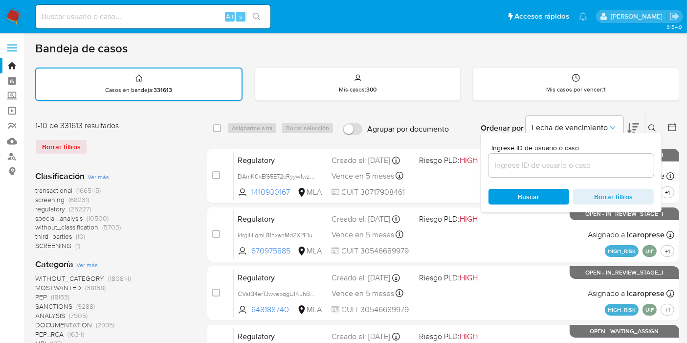
click at [567, 153] on div at bounding box center [570, 164] width 165 height 23
click at [565, 160] on input at bounding box center [570, 165] width 165 height 13
paste input "H45UNBY5VfzeI2iY9bVtREfl"
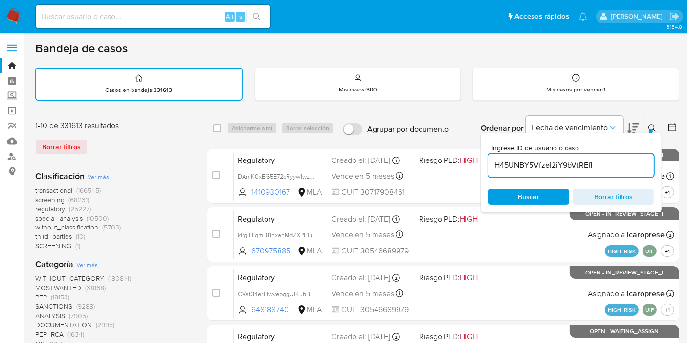
type input "H45UNBY5VfzeI2iY9bVtREfl"
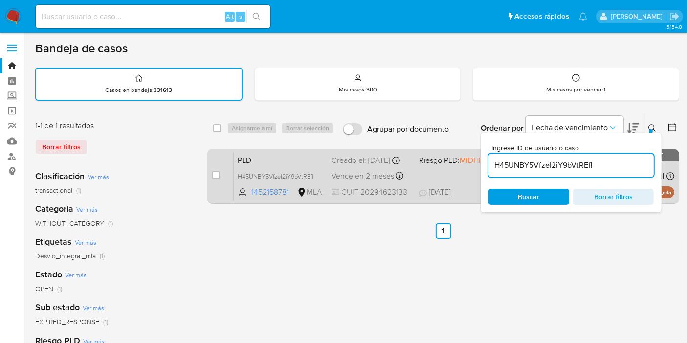
drag, startPoint x: 216, startPoint y: 172, endPoint x: 222, endPoint y: 165, distance: 9.0
click at [218, 171] on input "checkbox" at bounding box center [216, 175] width 8 height 8
checkbox input "true"
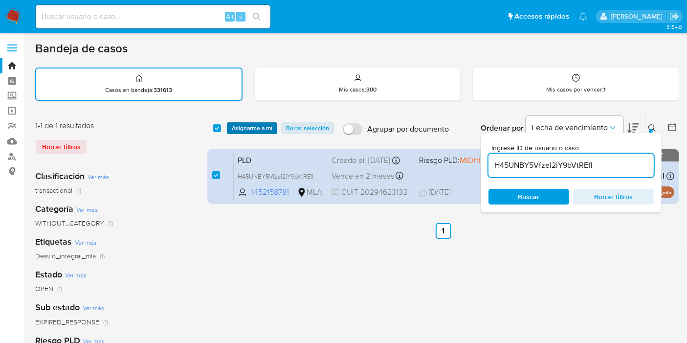
click at [253, 132] on span "Asignarme a mí" at bounding box center [252, 128] width 41 height 10
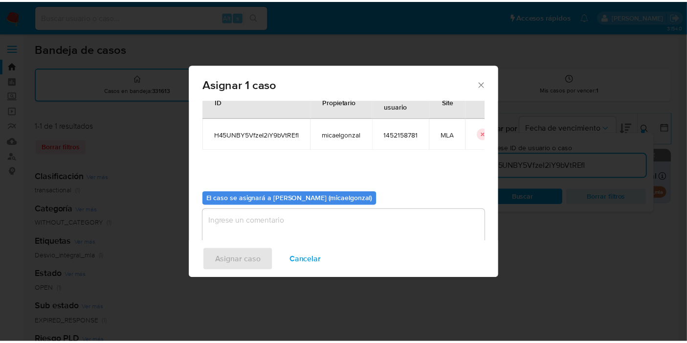
scroll to position [50, 0]
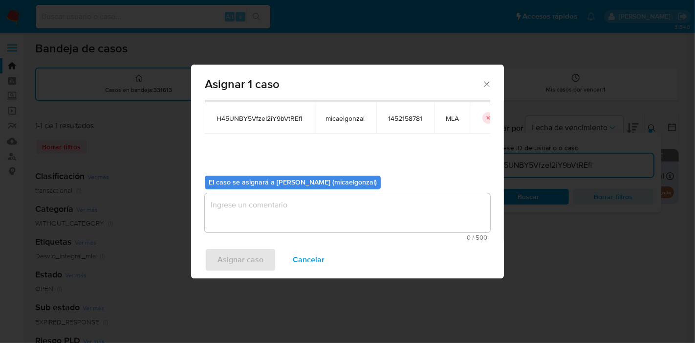
click at [283, 236] on span "0 / 500" at bounding box center [348, 237] width 280 height 6
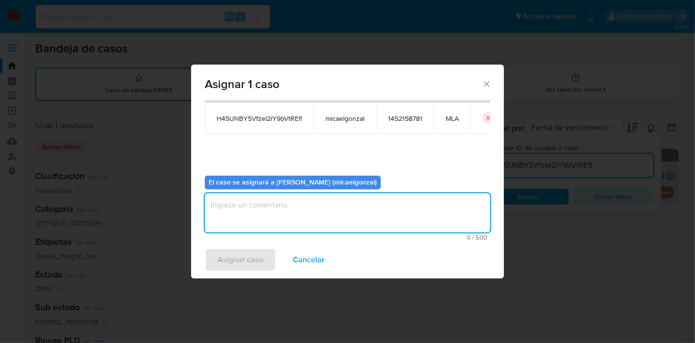
click at [285, 219] on textarea "assign-modal" at bounding box center [347, 212] width 285 height 39
click at [253, 250] on span "Asignar caso" at bounding box center [241, 260] width 46 height 22
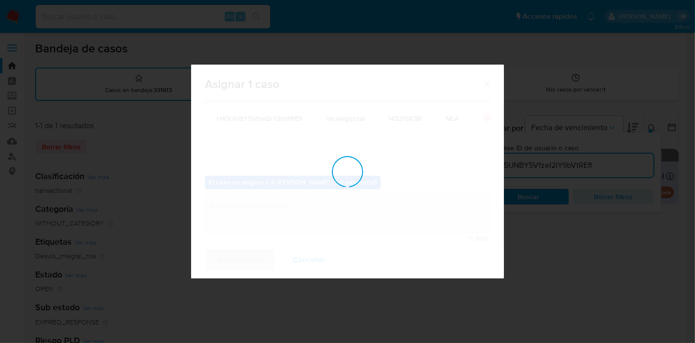
checkbox input "false"
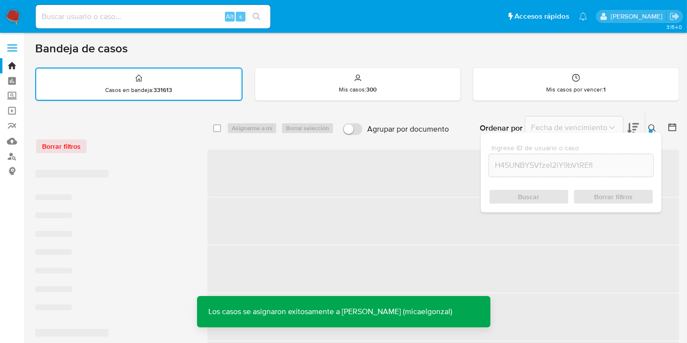
drag, startPoint x: 141, startPoint y: 25, endPoint x: 153, endPoint y: 14, distance: 16.3
click at [143, 23] on div "Alt s" at bounding box center [153, 16] width 235 height 23
click at [153, 14] on input at bounding box center [153, 16] width 235 height 13
paste input "H45UNBY5VfzeI2iY9bVtREfl"
type input "H45UNBY5VfzeI2iY9bVtREfl"
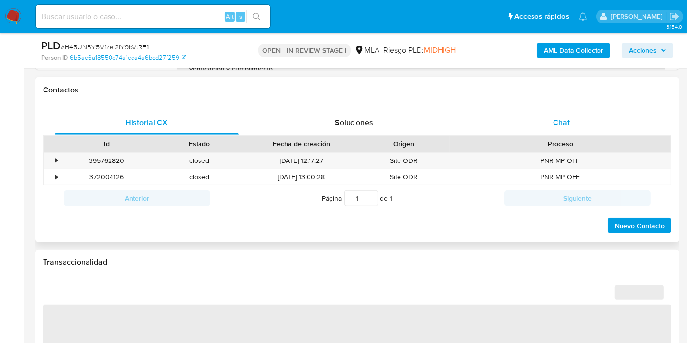
click at [560, 122] on span "Chat" at bounding box center [561, 122] width 17 height 11
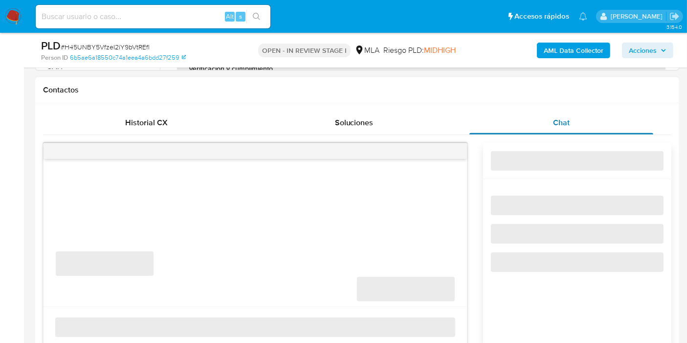
select select "10"
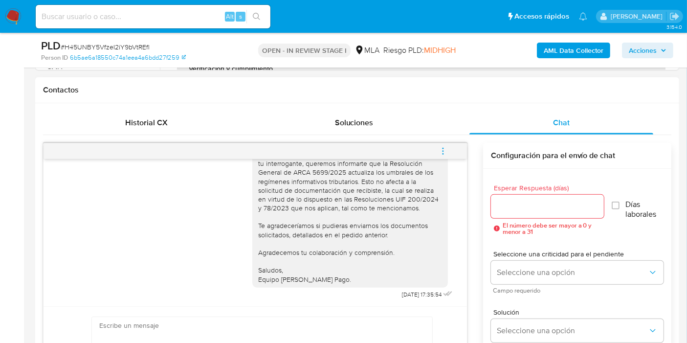
scroll to position [1237, 0]
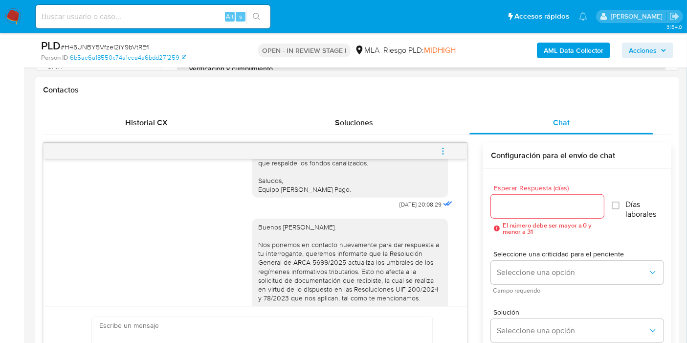
click at [452, 149] on button "menu-action" at bounding box center [443, 150] width 32 height 23
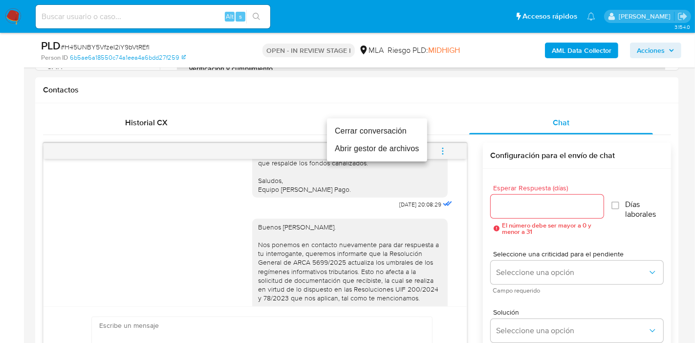
click at [390, 135] on li "Cerrar conversación" at bounding box center [377, 131] width 100 height 18
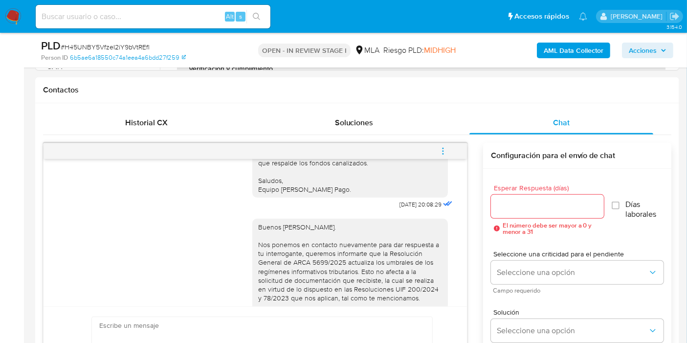
scroll to position [217, 0]
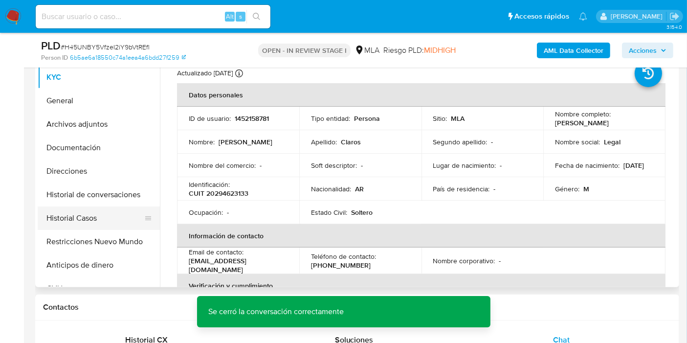
click at [89, 214] on button "Historial Casos" at bounding box center [95, 217] width 114 height 23
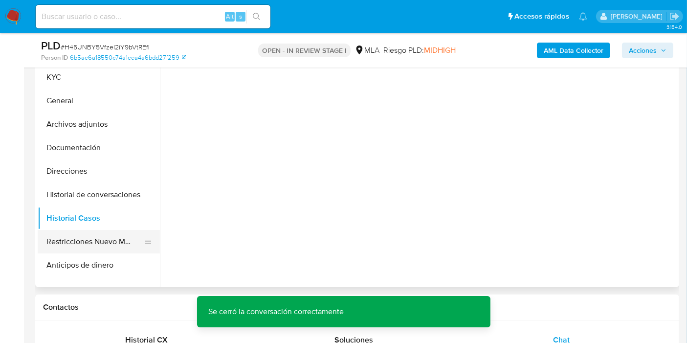
click at [89, 250] on button "Restricciones Nuevo Mundo" at bounding box center [95, 241] width 114 height 23
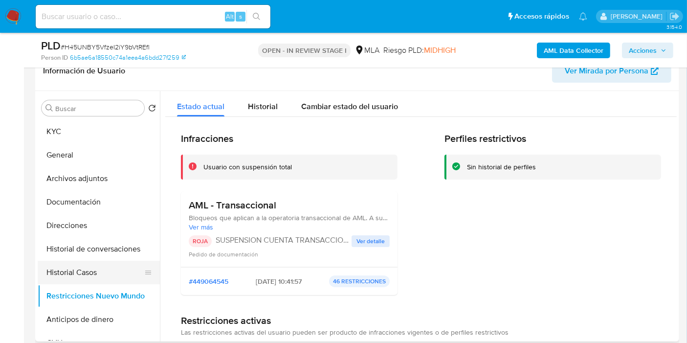
click at [81, 274] on button "Historial Casos" at bounding box center [95, 272] width 114 height 23
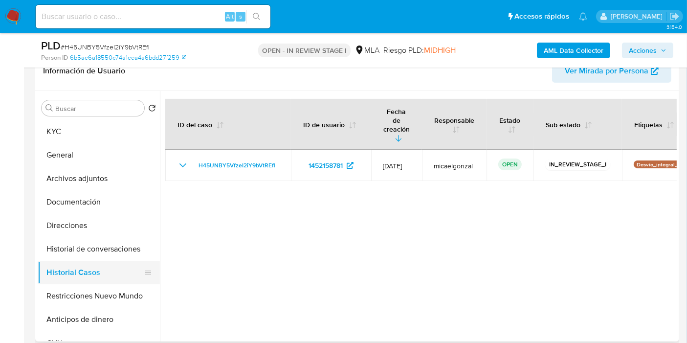
click at [88, 264] on button "Historial Casos" at bounding box center [95, 272] width 114 height 23
click at [110, 241] on button "Historial de conversaciones" at bounding box center [95, 248] width 114 height 23
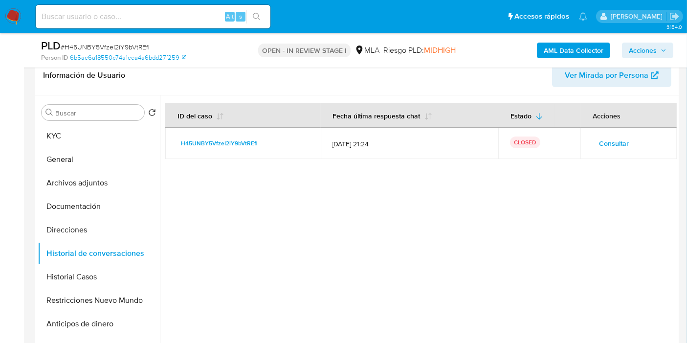
scroll to position [109, 0]
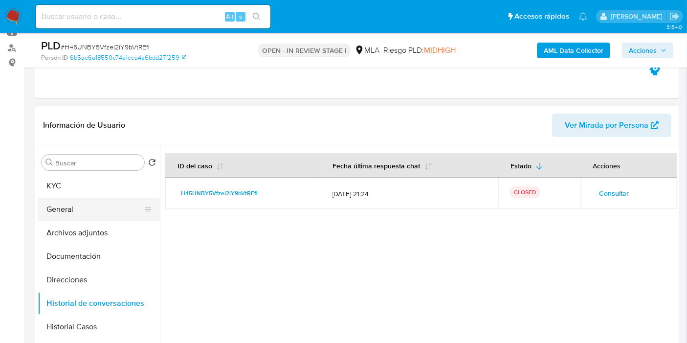
click at [53, 201] on button "General" at bounding box center [95, 208] width 114 height 23
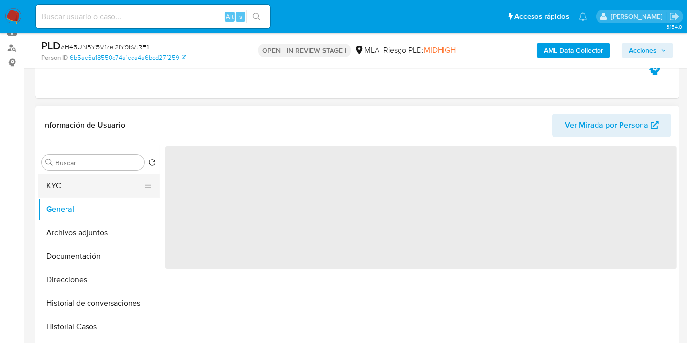
click at [74, 179] on button "KYC" at bounding box center [95, 185] width 114 height 23
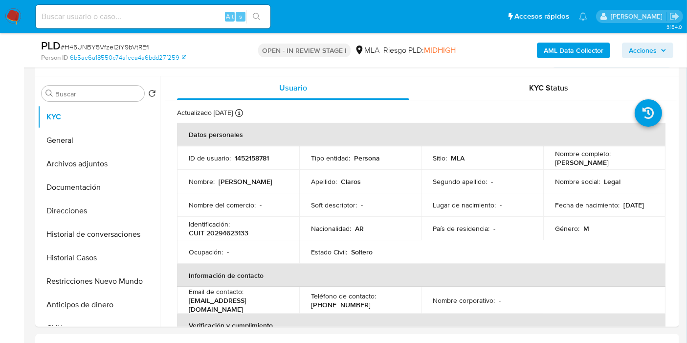
scroll to position [217, 0]
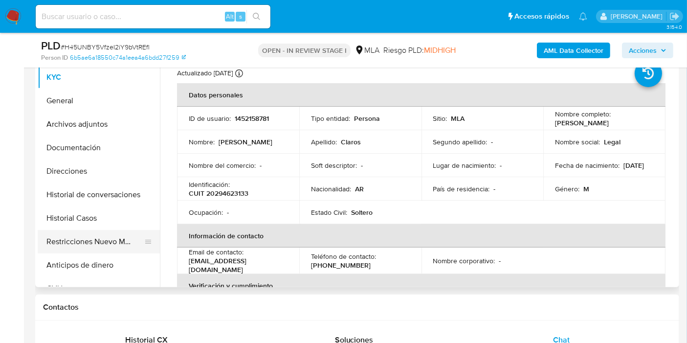
click at [81, 242] on button "Restricciones Nuevo Mundo" at bounding box center [95, 241] width 114 height 23
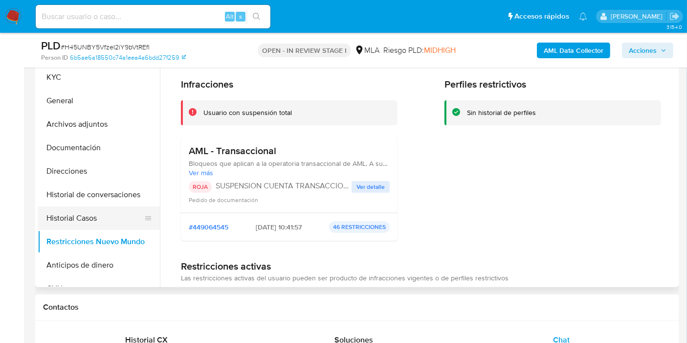
click at [102, 225] on button "Historial Casos" at bounding box center [95, 217] width 114 height 23
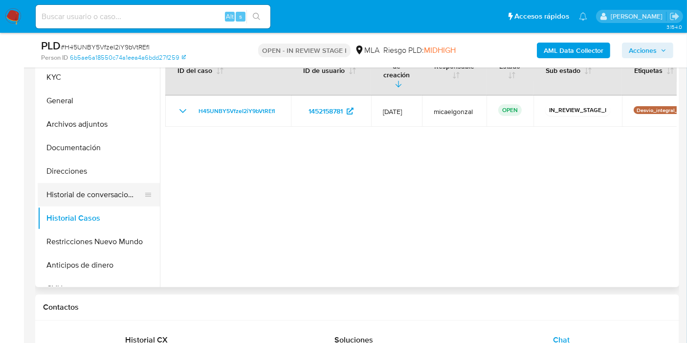
click at [60, 196] on button "Historial de conversaciones" at bounding box center [95, 194] width 114 height 23
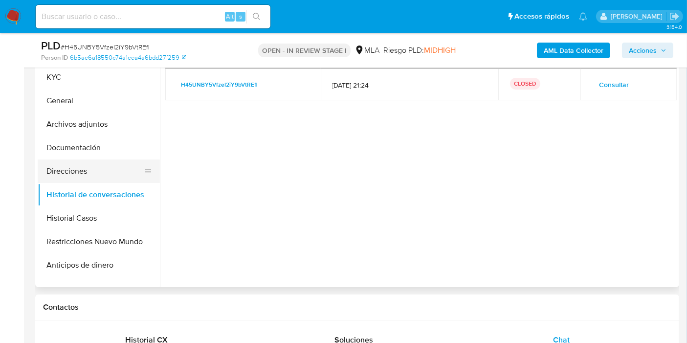
click at [66, 169] on button "Direcciones" at bounding box center [95, 170] width 114 height 23
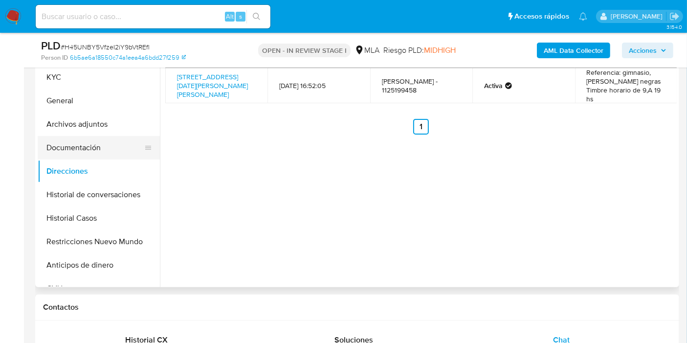
click at [82, 150] on button "Documentación" at bounding box center [95, 147] width 114 height 23
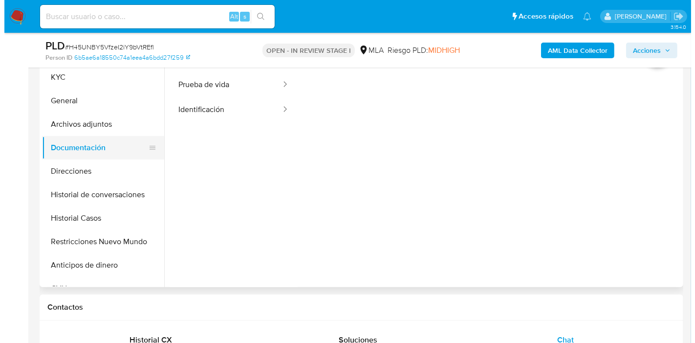
scroll to position [109, 0]
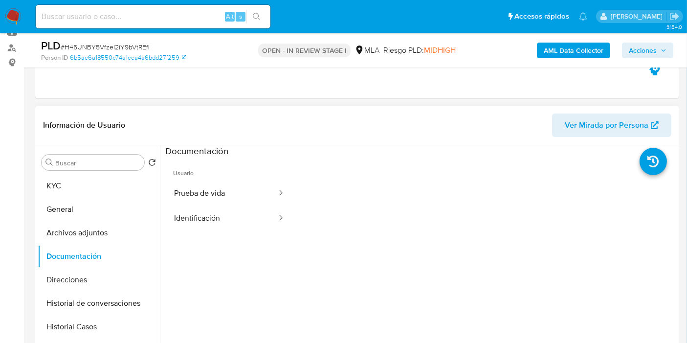
click at [179, 232] on ul "Usuario Prueba de vida Identificación" at bounding box center [229, 298] width 128 height 282
click at [203, 216] on button "Identificación" at bounding box center [221, 218] width 112 height 25
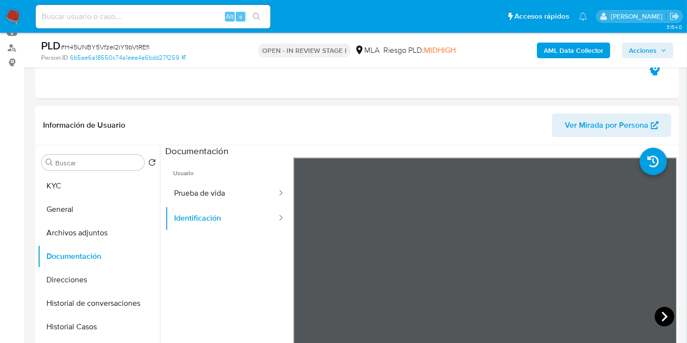
click at [665, 314] on icon at bounding box center [665, 317] width 20 height 20
click at [183, 200] on button "Prueba de vida" at bounding box center [221, 193] width 112 height 25
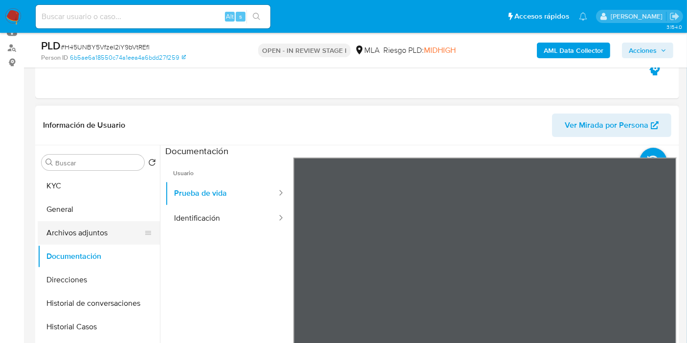
click at [84, 222] on button "Archivos adjuntos" at bounding box center [95, 232] width 114 height 23
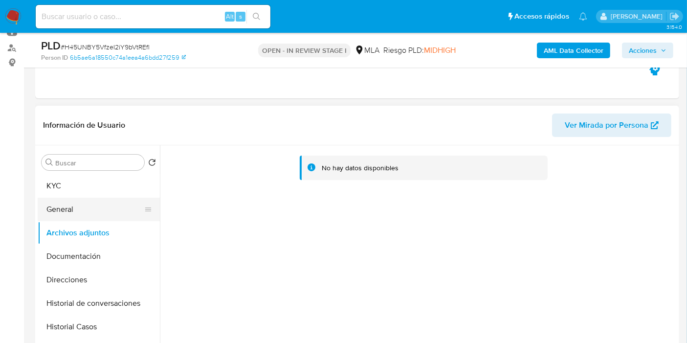
click at [107, 202] on button "General" at bounding box center [95, 208] width 114 height 23
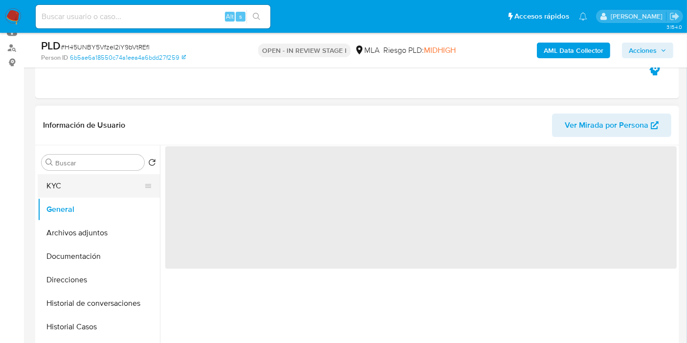
click at [121, 182] on button "KYC" at bounding box center [95, 185] width 114 height 23
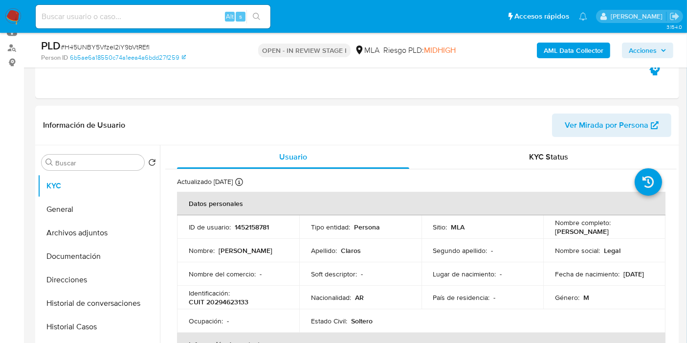
click at [590, 47] on b "AML Data Collector" at bounding box center [574, 51] width 60 height 16
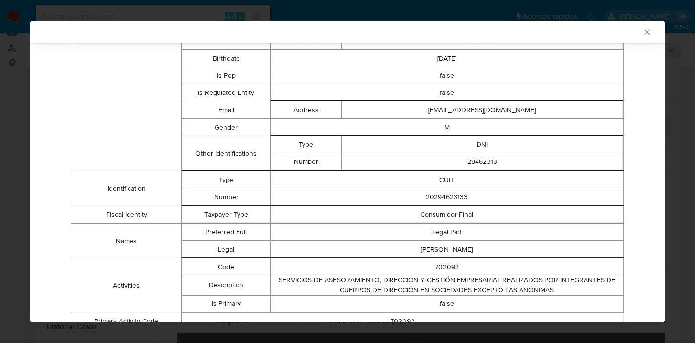
scroll to position [157, 0]
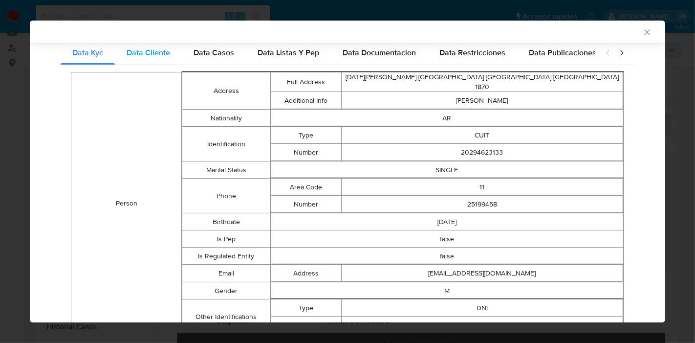
click at [170, 58] on div "Data Cliente" at bounding box center [148, 52] width 67 height 23
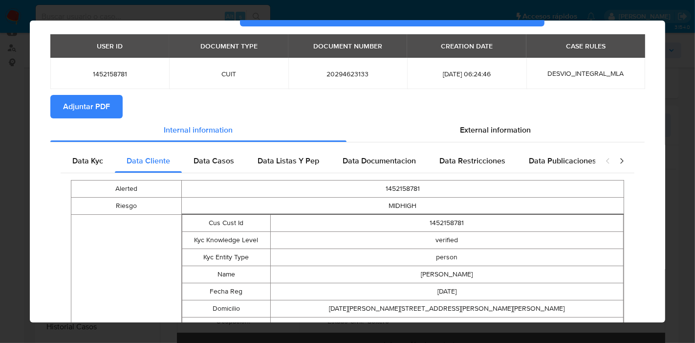
scroll to position [13, 0]
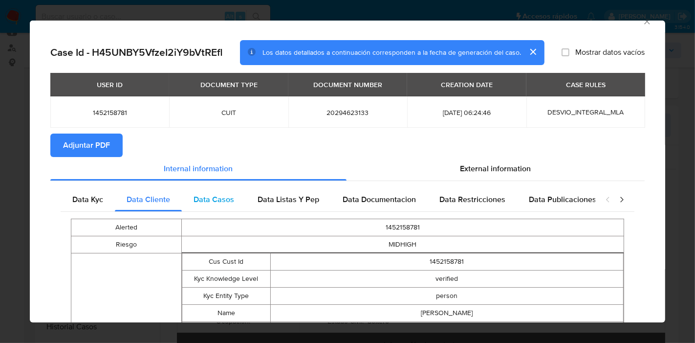
click at [208, 204] on span "Data Casos" at bounding box center [214, 199] width 41 height 11
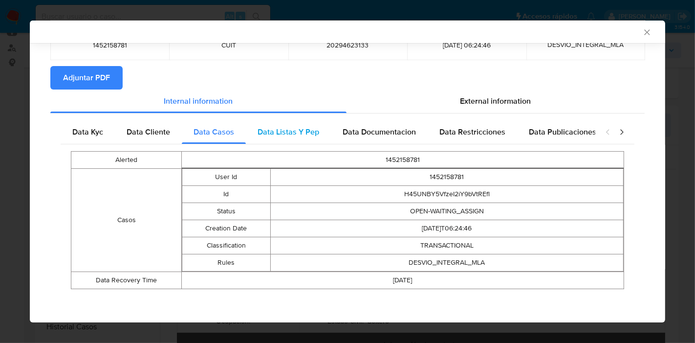
scroll to position [79, 0]
click at [310, 128] on span "Data Listas Y Pep" at bounding box center [289, 131] width 62 height 11
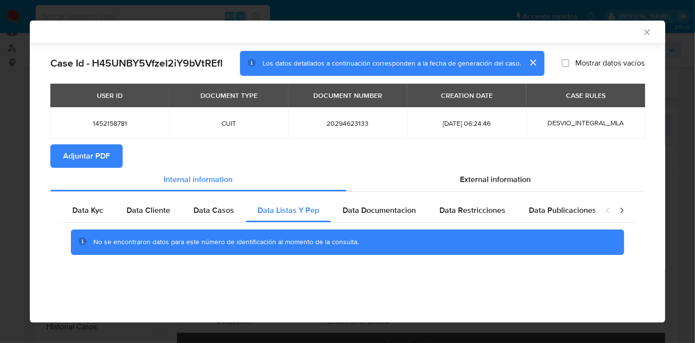
scroll to position [0, 0]
click at [408, 207] on span "Data Documentacion" at bounding box center [379, 209] width 73 height 11
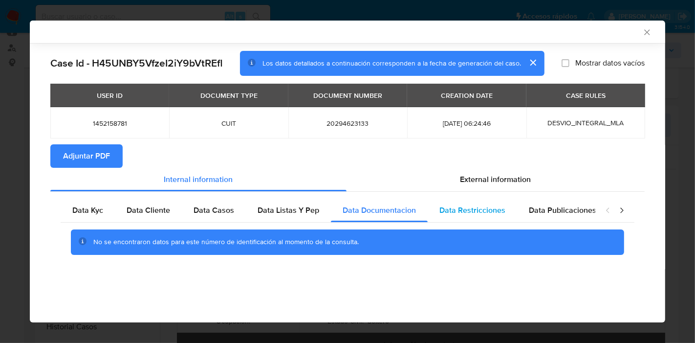
click at [476, 220] on div "Data Restricciones" at bounding box center [472, 209] width 89 height 23
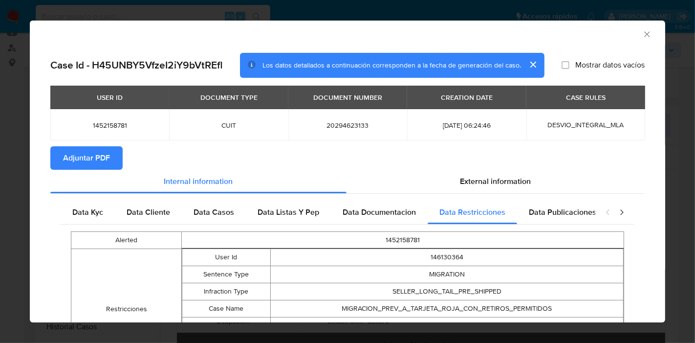
scroll to position [96, 0]
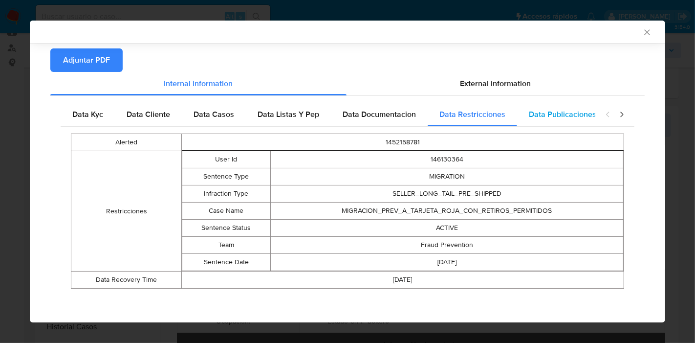
click at [537, 117] on span "Data Publicaciones" at bounding box center [562, 114] width 67 height 11
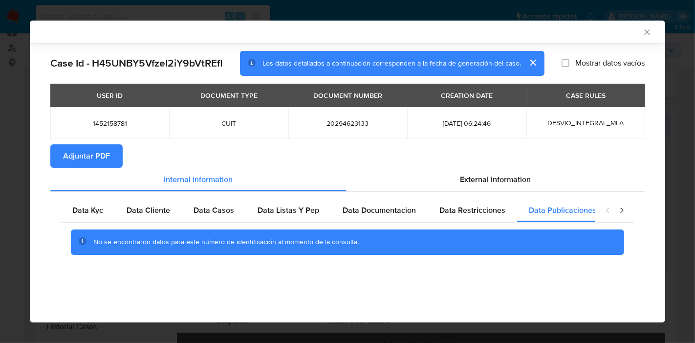
drag, startPoint x: 617, startPoint y: 218, endPoint x: 624, endPoint y: 210, distance: 10.4
click at [621, 215] on div "closure-recommendation-modal" at bounding box center [614, 209] width 39 height 23
drag, startPoint x: 624, startPoint y: 210, endPoint x: 619, endPoint y: 213, distance: 5.5
click at [624, 210] on icon "closure-recommendation-modal" at bounding box center [622, 210] width 10 height 10
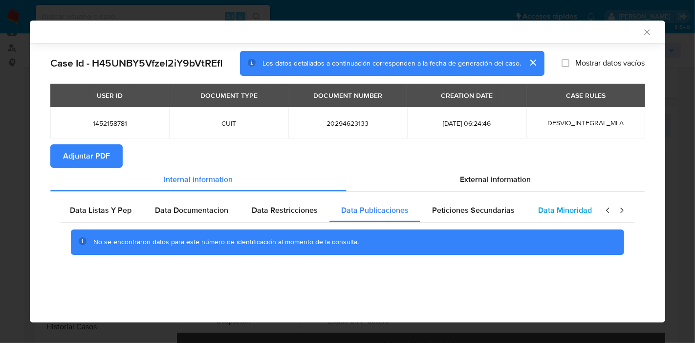
scroll to position [0, 190]
click at [550, 217] on div "Data Minoridad" at bounding box center [562, 209] width 77 height 23
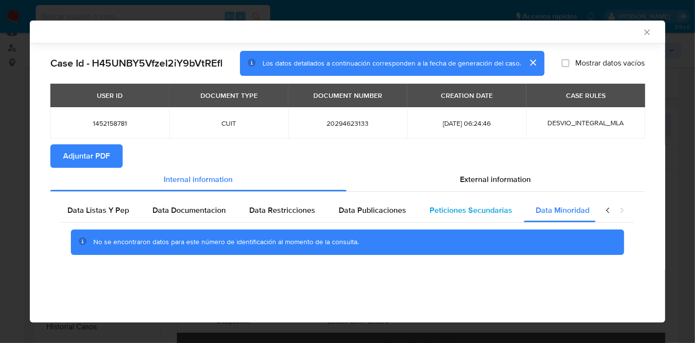
click at [503, 213] on span "Peticiones Secundarias" at bounding box center [471, 209] width 83 height 11
click at [592, 204] on div "Data Minoridad" at bounding box center [562, 209] width 77 height 23
click at [610, 211] on icon "closure-recommendation-modal" at bounding box center [608, 210] width 10 height 10
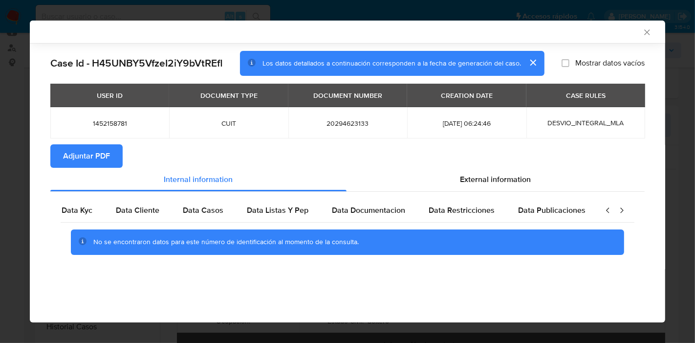
scroll to position [0, 0]
click at [88, 205] on span "Data Kyc" at bounding box center [87, 209] width 31 height 11
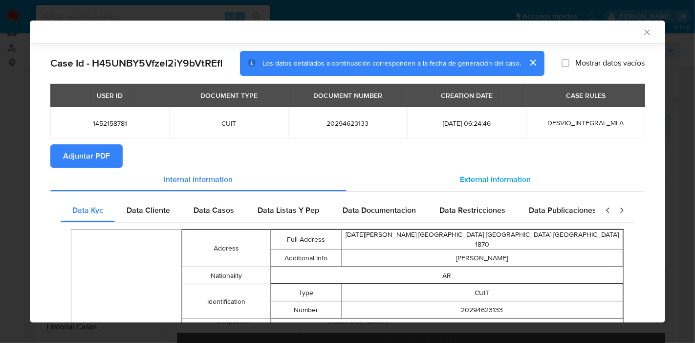
click at [571, 174] on div "External information" at bounding box center [496, 179] width 298 height 23
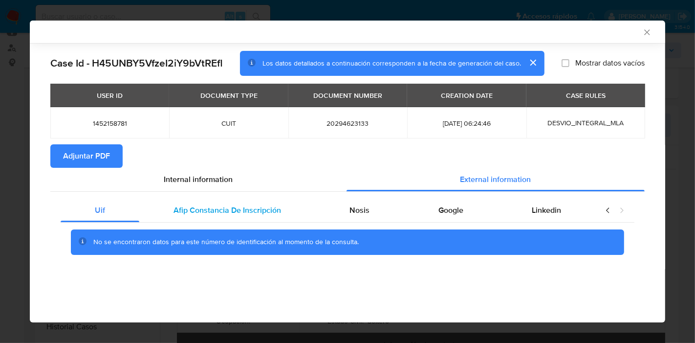
click at [263, 210] on span "Afip Constancia De Inscripción" at bounding box center [228, 209] width 108 height 11
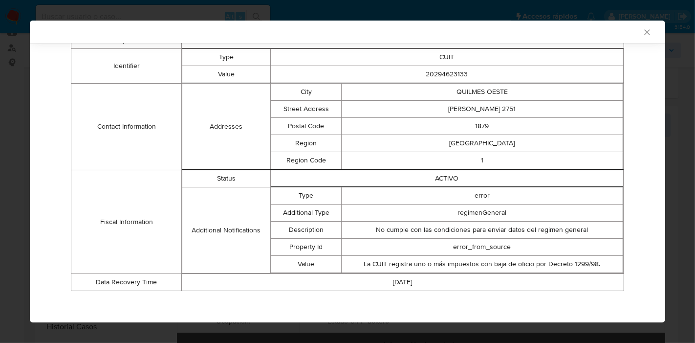
scroll to position [161, 0]
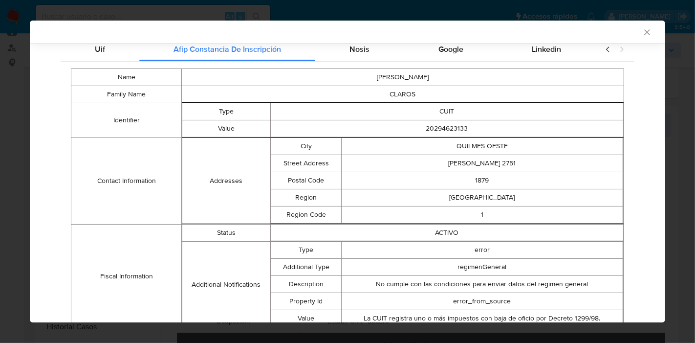
click at [345, 41] on div "AML Data Collector" at bounding box center [348, 32] width 636 height 22
click at [352, 59] on div "Nosis" at bounding box center [359, 49] width 88 height 23
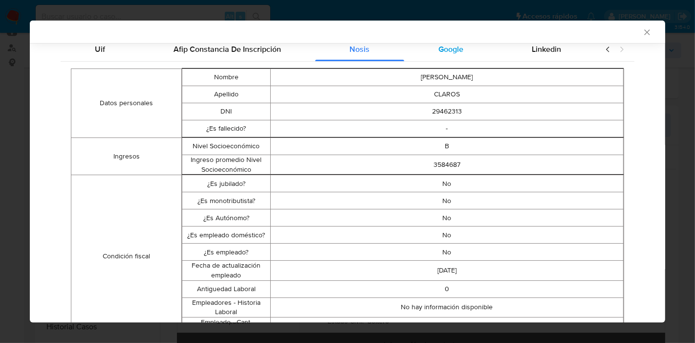
click at [446, 49] on span "Google" at bounding box center [450, 49] width 25 height 11
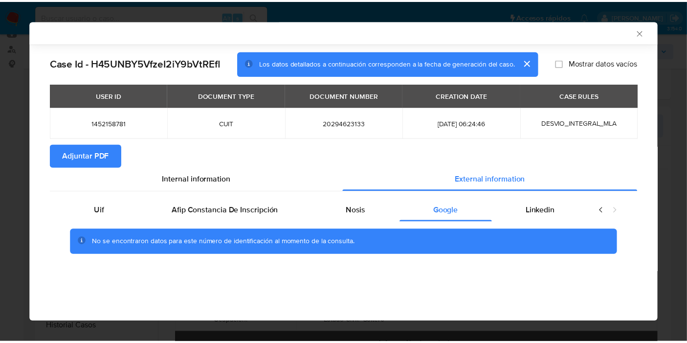
scroll to position [0, 0]
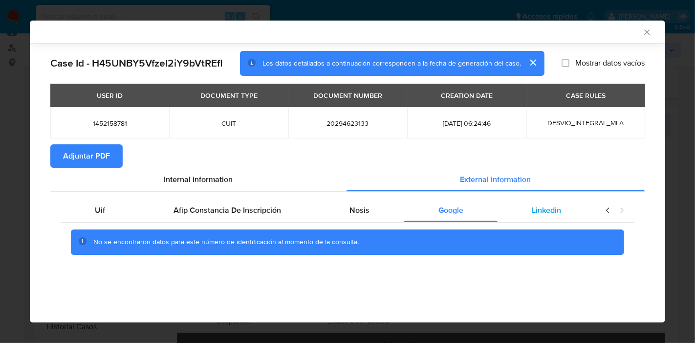
click at [550, 210] on span "Linkedin" at bounding box center [546, 209] width 29 height 11
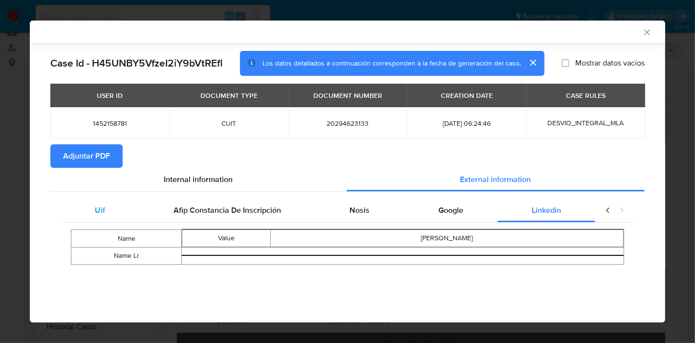
click at [107, 209] on div "Uif" at bounding box center [100, 209] width 79 height 23
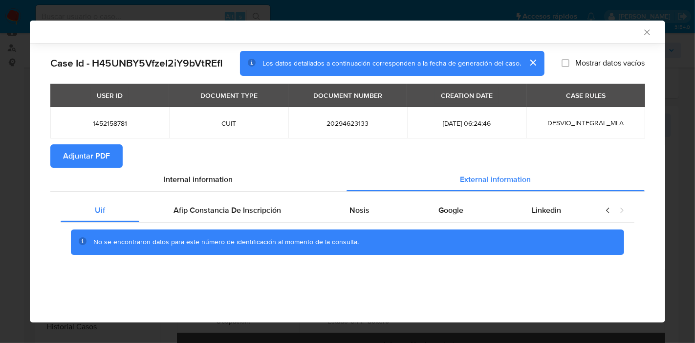
click at [196, 196] on div "Uif Afip Constancia De Inscripción Nosis Google Linkedin No se encontraron dato…" at bounding box center [347, 230] width 594 height 77
click at [204, 180] on span "Internal information" at bounding box center [198, 179] width 69 height 11
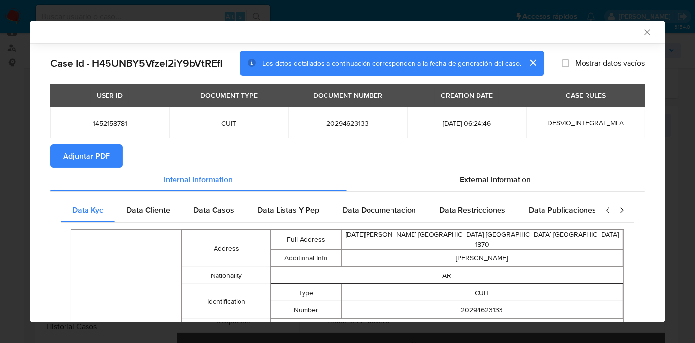
click at [93, 150] on span "Adjuntar PDF" at bounding box center [86, 156] width 47 height 22
click at [642, 28] on icon "Cerrar ventana" at bounding box center [647, 32] width 10 height 10
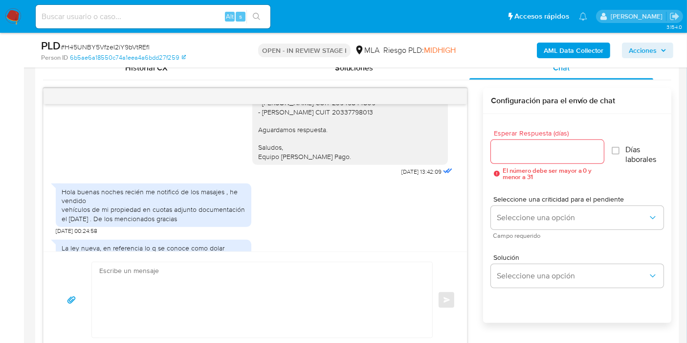
scroll to position [857, 0]
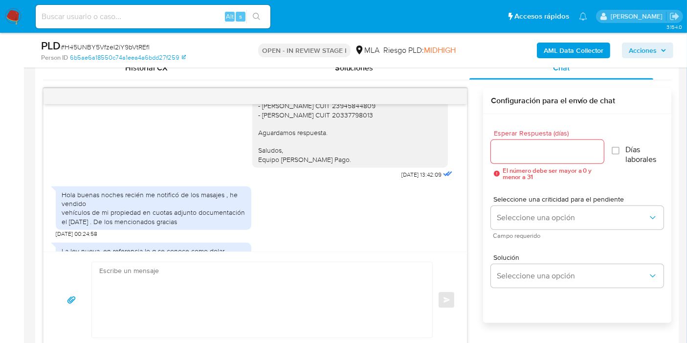
click at [79, 181] on div "Buenos días, Rafael. Esperamos que te encuentres bien. Te consultamos si tuvist…" at bounding box center [255, 82] width 399 height 197
click at [94, 226] on div "Hola buenas noches recién me notificó de los masajes , he vendido vehículos de …" at bounding box center [154, 208] width 184 height 36
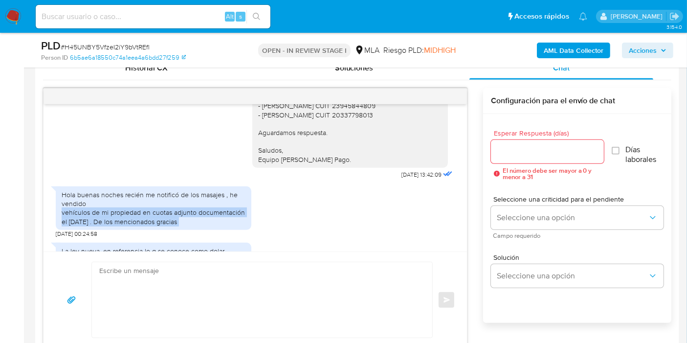
click at [94, 226] on div "Hola buenas noches recién me notificó de los masajes , he vendido vehículos de …" at bounding box center [154, 208] width 184 height 36
click at [132, 226] on div "Hola buenas noches recién me notificó de los masajes , he vendido vehículos de …" at bounding box center [154, 208] width 184 height 36
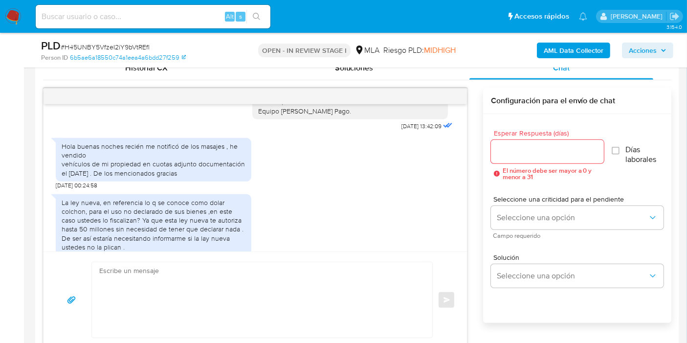
scroll to position [966, 0]
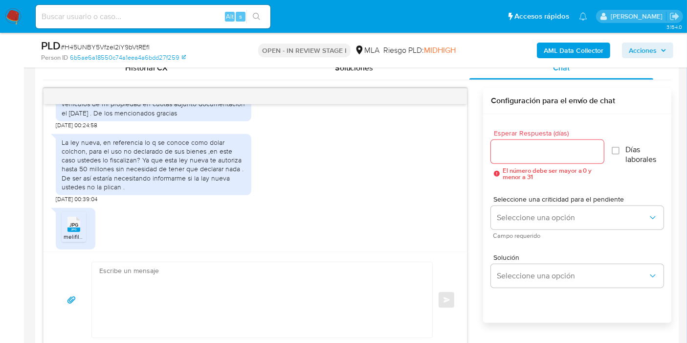
click at [113, 191] on div "La ley nueva, en referencia lo q se conoce como dolar colchon, para el uso no d…" at bounding box center [154, 164] width 184 height 53
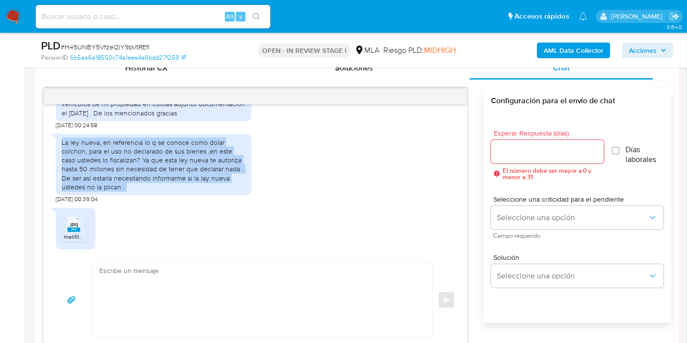
click at [113, 191] on div "La ley nueva, en referencia lo q se conoce como dolar colchon, para el uso no d…" at bounding box center [154, 164] width 184 height 53
click at [186, 177] on div "La ley nueva, en referencia lo q se conoce como dolar colchon, para el uso no d…" at bounding box center [154, 164] width 184 height 53
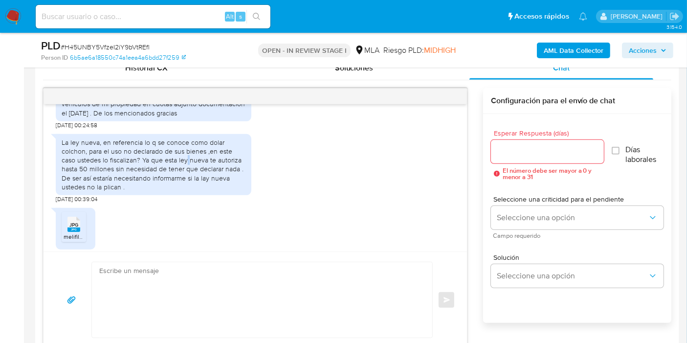
click at [186, 177] on div "La ley nueva, en referencia lo q se conoce como dolar colchon, para el uso no d…" at bounding box center [154, 164] width 184 height 53
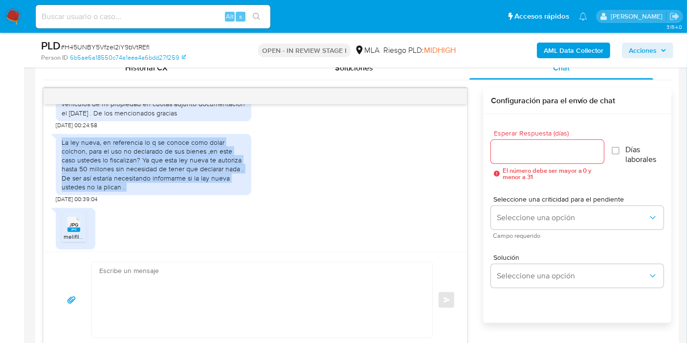
click at [186, 177] on div "La ley nueva, en referencia lo q se conoce como dolar colchon, para el uso no d…" at bounding box center [154, 164] width 184 height 53
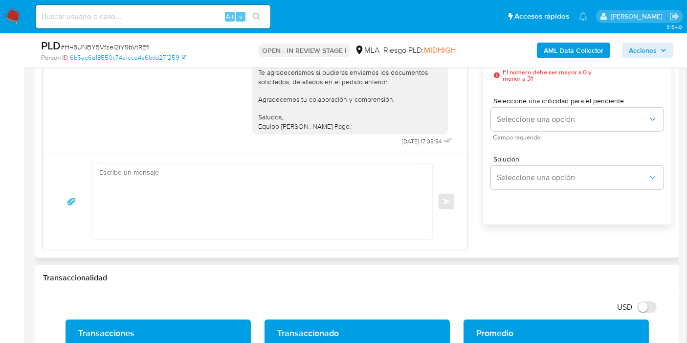
scroll to position [543, 0]
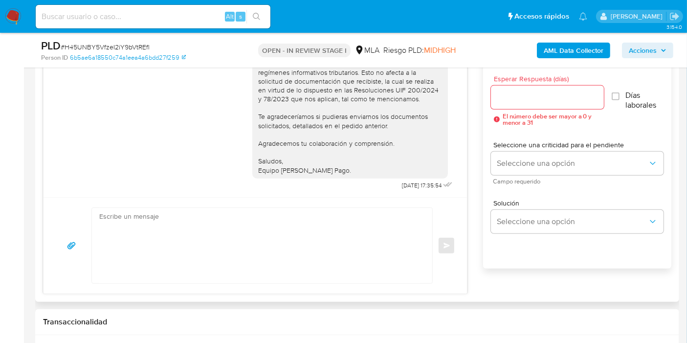
click at [288, 212] on textarea at bounding box center [259, 245] width 321 height 75
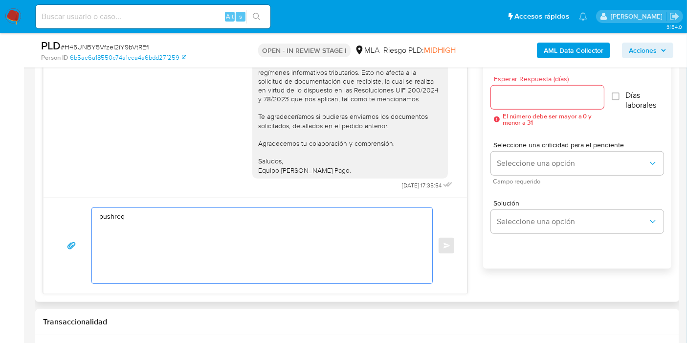
type textarea "Buenos días, XX. Esperamos que te encuentres bien. Te consultamos si tuviste op…"
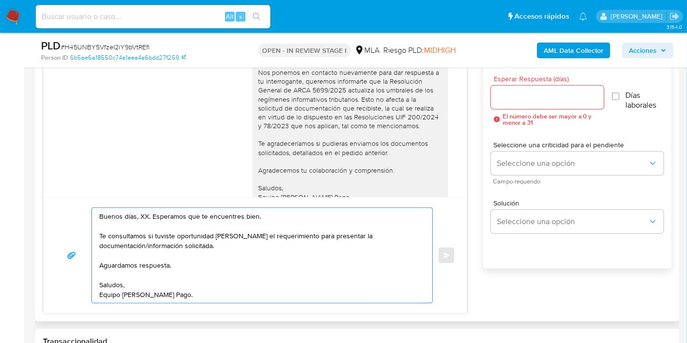
scroll to position [1346, 0]
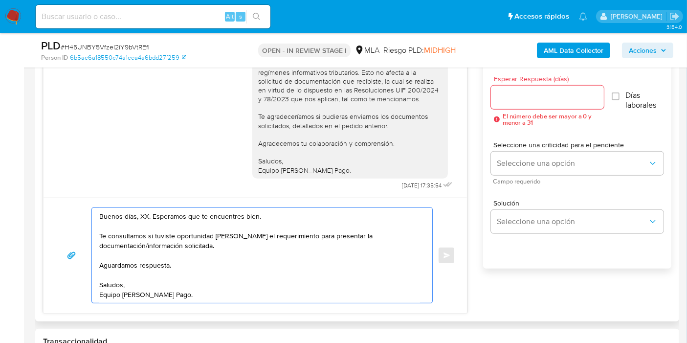
drag, startPoint x: 227, startPoint y: 289, endPoint x: 219, endPoint y: 294, distance: 9.4
click at [219, 294] on textarea "Buenos días, XX. Esperamos que te encuentres bien. Te consultamos si tuviste op…" at bounding box center [259, 255] width 321 height 95
drag, startPoint x: 216, startPoint y: 295, endPoint x: 69, endPoint y: 201, distance: 173.4
click at [69, 201] on div "Buenos días, XX. Esperamos que te encuentres bien. Te consultamos si tuviste op…" at bounding box center [255, 255] width 423 height 116
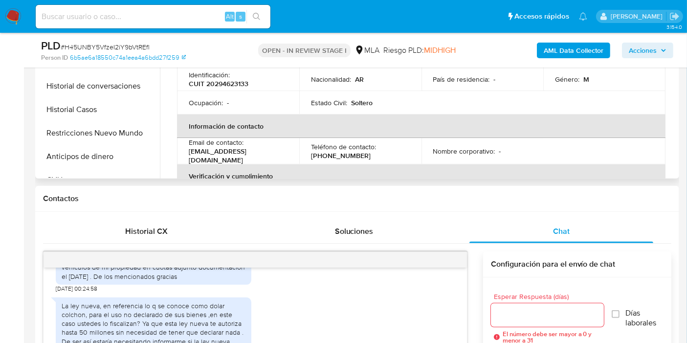
scroll to position [0, 0]
drag, startPoint x: 215, startPoint y: 84, endPoint x: 245, endPoint y: 84, distance: 29.8
click at [245, 84] on p "CUIT 20294623133" at bounding box center [219, 84] width 60 height 9
copy p "29462313"
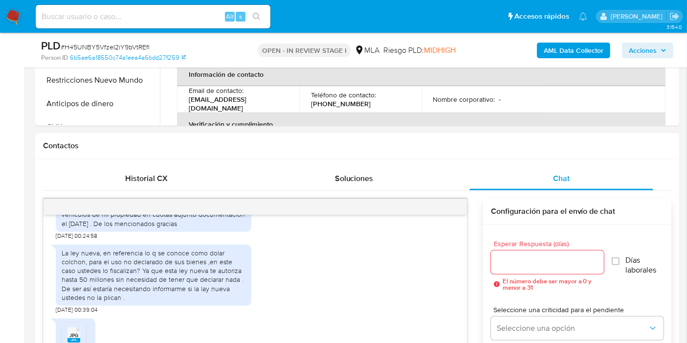
scroll to position [380, 0]
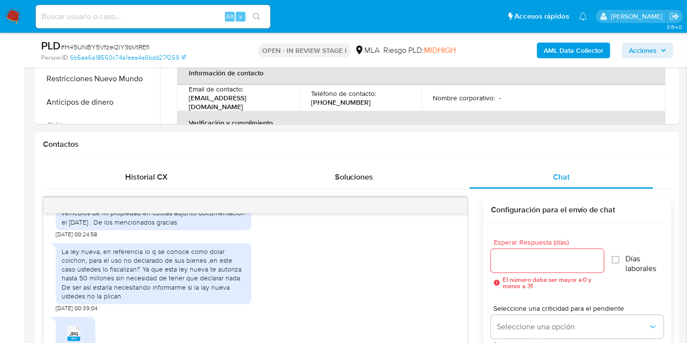
click at [119, 300] on div "La ley nueva, en referencia lo q se conoce como dolar colchon, para el uso no d…" at bounding box center [154, 273] width 184 height 53
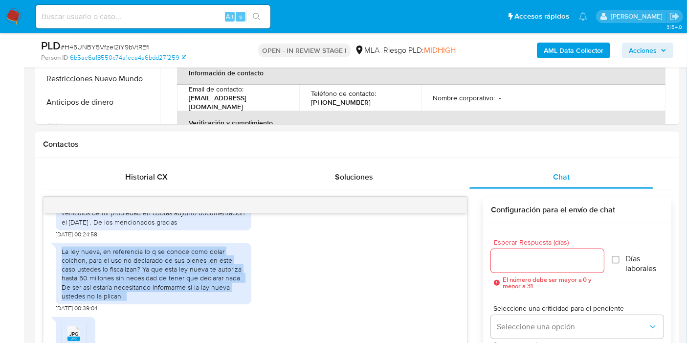
click at [119, 300] on div "La ley nueva, en referencia lo q se conoce como dolar colchon, para el uso no d…" at bounding box center [154, 273] width 184 height 53
copy div "La ley nueva, en referencia lo q se conoce como dolar colchon, para el uso no d…"
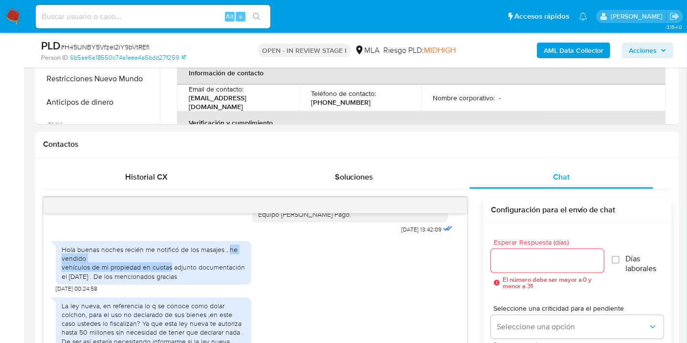
drag, startPoint x: 228, startPoint y: 270, endPoint x: 172, endPoint y: 283, distance: 58.2
click at [170, 281] on div "Hola buenas noches recién me notificó de los masajes , he vendido vehículos de …" at bounding box center [154, 263] width 184 height 36
copy div "he vendido vehículos de mi propiedad en cuotas"
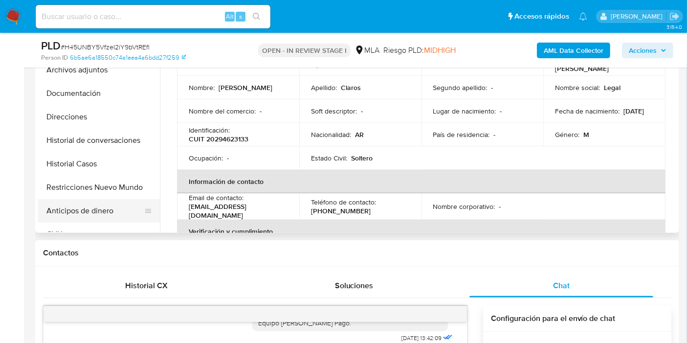
click at [90, 200] on button "Anticipos de dinero" at bounding box center [95, 210] width 114 height 23
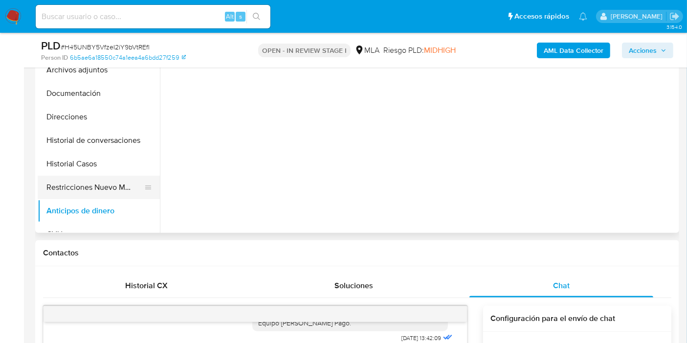
click at [106, 185] on button "Restricciones Nuevo Mundo" at bounding box center [95, 186] width 114 height 23
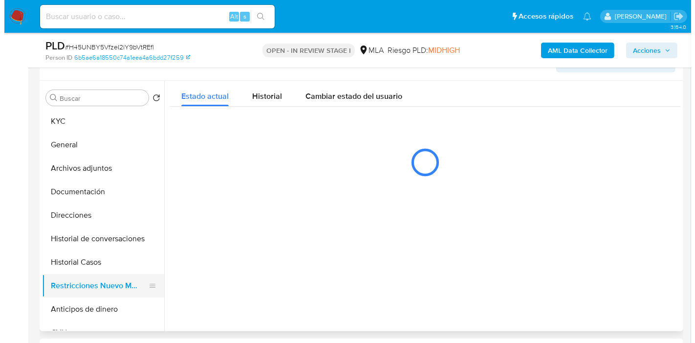
scroll to position [163, 0]
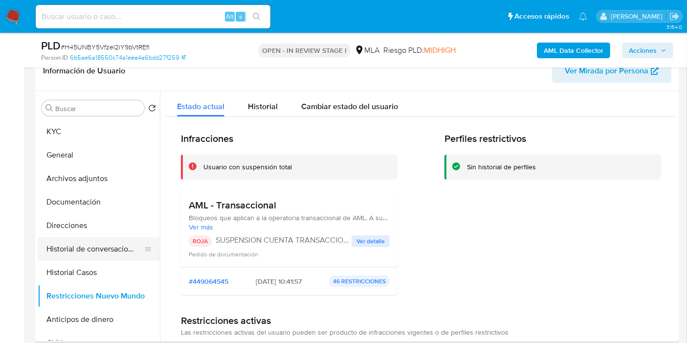
click at [60, 248] on button "Historial de conversaciones" at bounding box center [95, 248] width 114 height 23
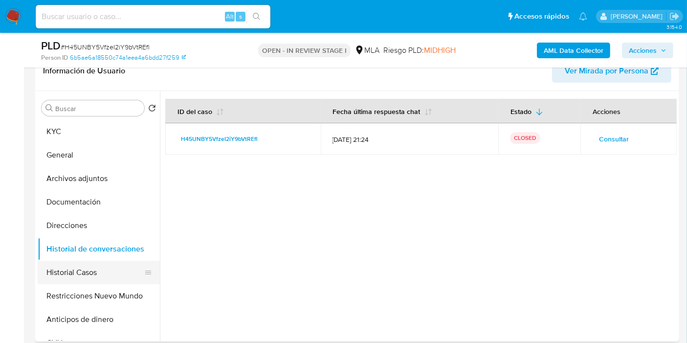
click at [71, 280] on button "Historial Casos" at bounding box center [95, 272] width 114 height 23
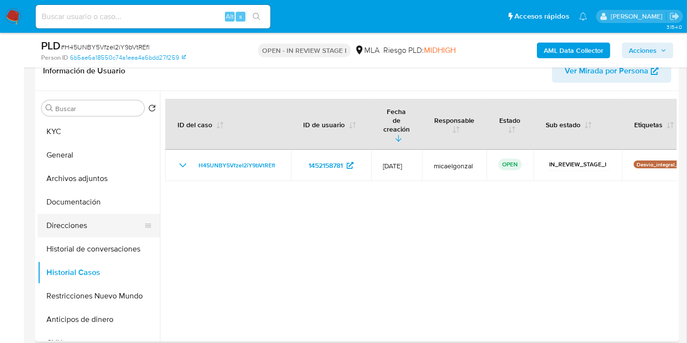
click at [68, 234] on button "Direcciones" at bounding box center [95, 225] width 114 height 23
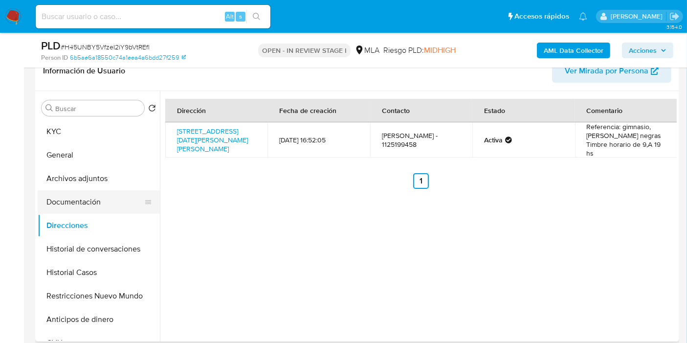
click at [77, 205] on button "Documentación" at bounding box center [95, 201] width 114 height 23
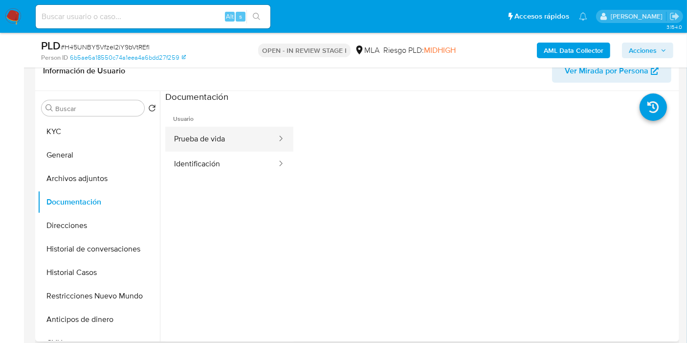
click at [199, 144] on button "Prueba de vida" at bounding box center [221, 139] width 112 height 25
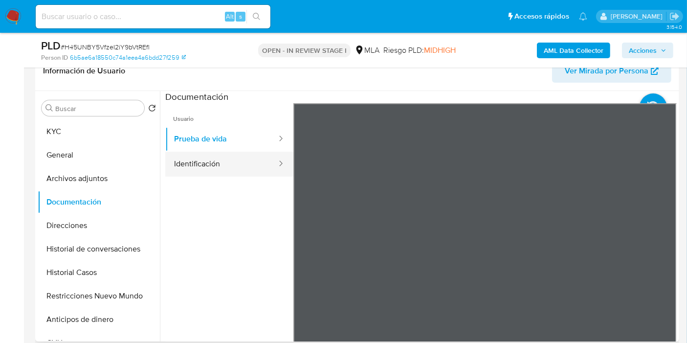
click at [214, 158] on button "Identificación" at bounding box center [221, 164] width 112 height 25
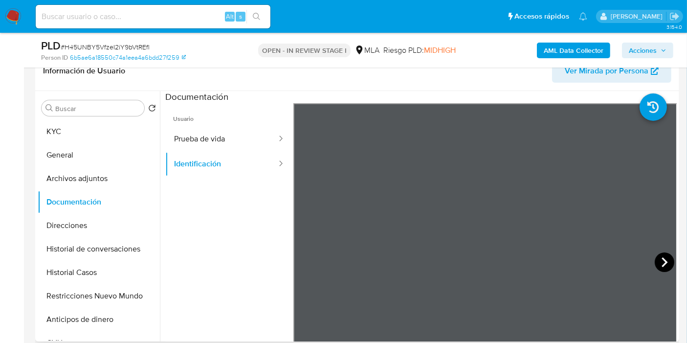
click at [661, 260] on icon at bounding box center [664, 262] width 6 height 10
click at [98, 176] on button "Archivos adjuntos" at bounding box center [95, 178] width 114 height 23
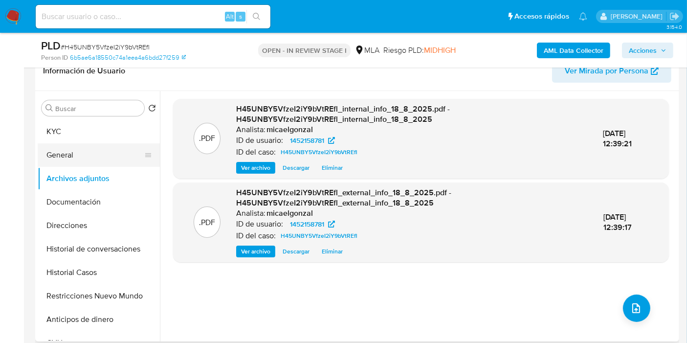
click at [95, 158] on button "General" at bounding box center [95, 154] width 114 height 23
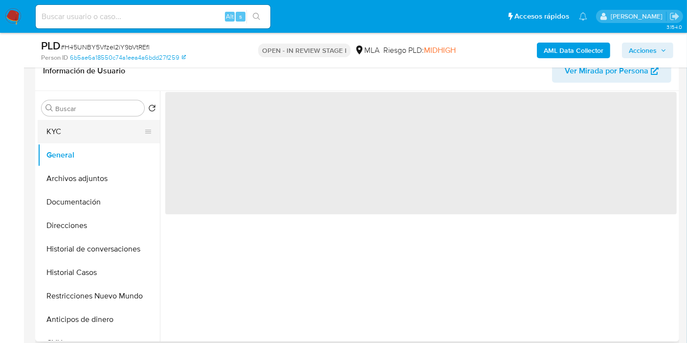
click at [110, 137] on button "KYC" at bounding box center [95, 131] width 114 height 23
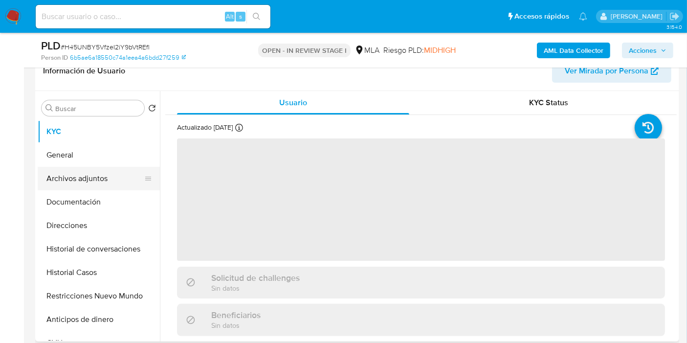
click at [92, 171] on button "Archivos adjuntos" at bounding box center [95, 178] width 114 height 23
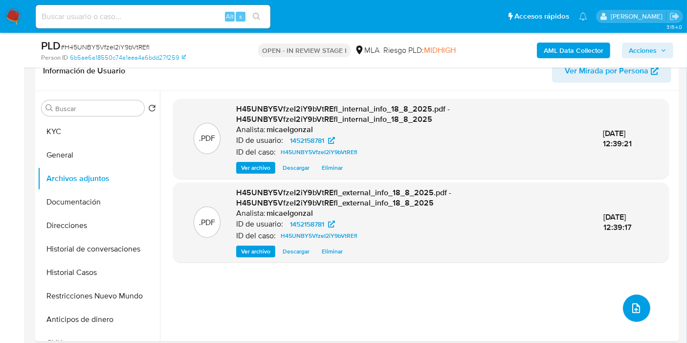
click at [637, 302] on span "upload-file" at bounding box center [636, 308] width 12 height 12
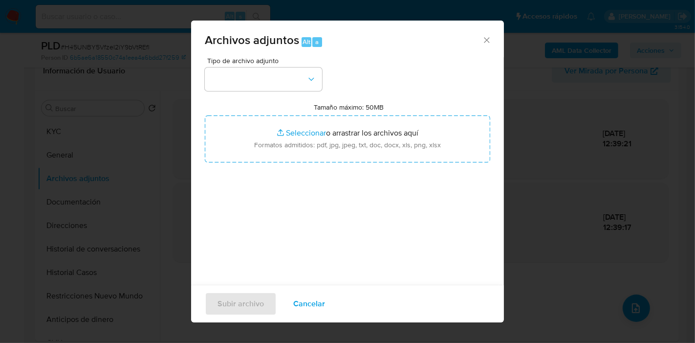
click at [290, 109] on div "Tamaño máximo: 50MB Seleccionar archivos Seleccionar o arrastrar los archivos a…" at bounding box center [347, 133] width 285 height 60
click at [303, 82] on button "button" at bounding box center [263, 78] width 117 height 23
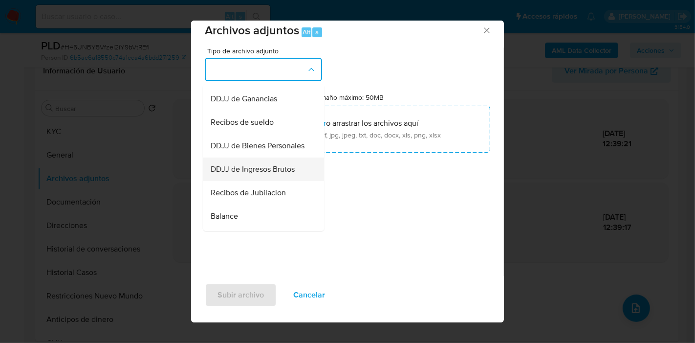
scroll to position [271, 0]
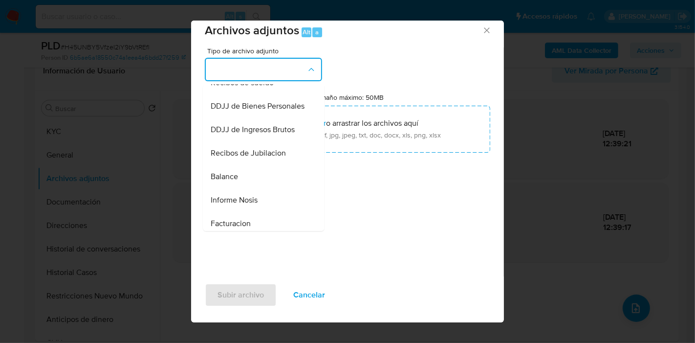
click at [244, 205] on span "Informe Nosis" at bounding box center [234, 200] width 47 height 10
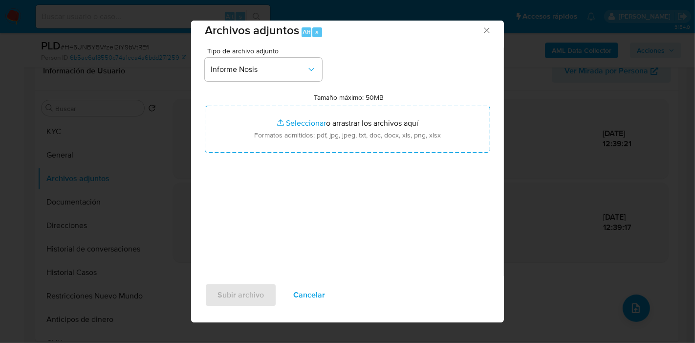
click at [327, 154] on div "Tipo de archivo adjunto Informe Nosis Tamaño máximo: 50MB Seleccionar archivos …" at bounding box center [347, 162] width 285 height 231
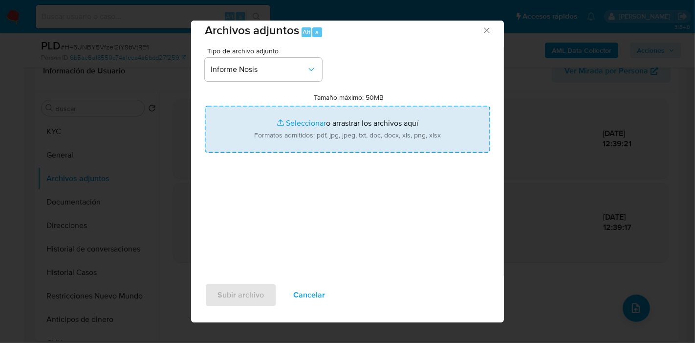
click at [372, 121] on input "Tamaño máximo: 50MB Seleccionar archivos" at bounding box center [347, 129] width 285 height 47
type input "C:\fakepath\NOSIS de Rafael Adrian Claros.pdf"
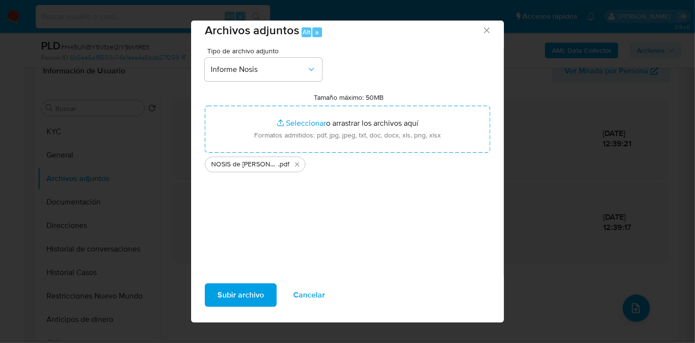
drag, startPoint x: 372, startPoint y: 121, endPoint x: 247, endPoint y: 291, distance: 210.8
click at [247, 291] on span "Subir archivo" at bounding box center [241, 295] width 46 height 22
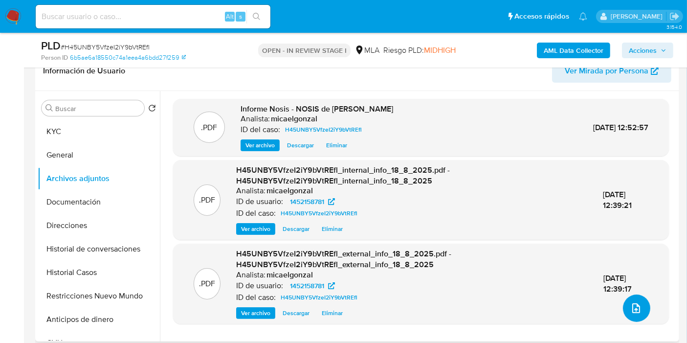
click at [639, 302] on button "upload-file" at bounding box center [636, 307] width 27 height 27
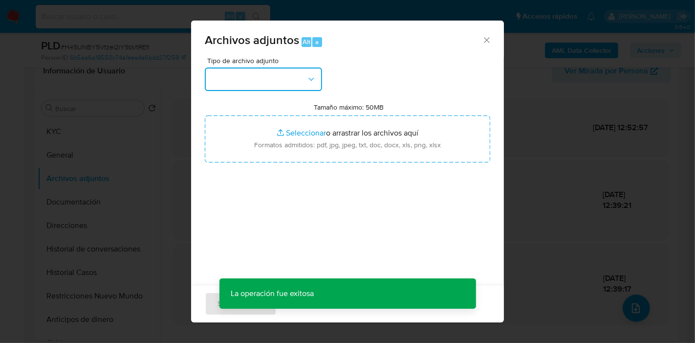
click at [306, 86] on button "button" at bounding box center [263, 78] width 117 height 23
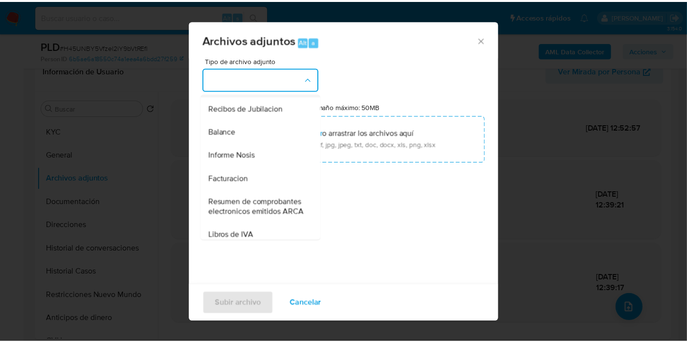
scroll to position [163, 0]
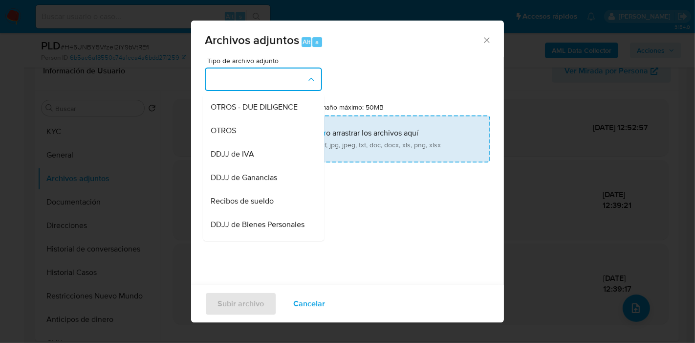
drag, startPoint x: 261, startPoint y: 146, endPoint x: 266, endPoint y: 143, distance: 5.7
click at [262, 142] on div "OTROS" at bounding box center [261, 130] width 100 height 23
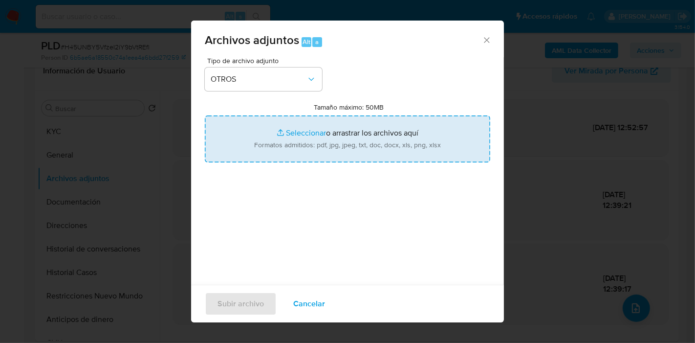
click at [333, 129] on input "Tamaño máximo: 50MB Seleccionar archivos" at bounding box center [347, 138] width 285 height 47
type input "C:\fakepath\Movimientos de Rafael Adrian Claros.xlsx"
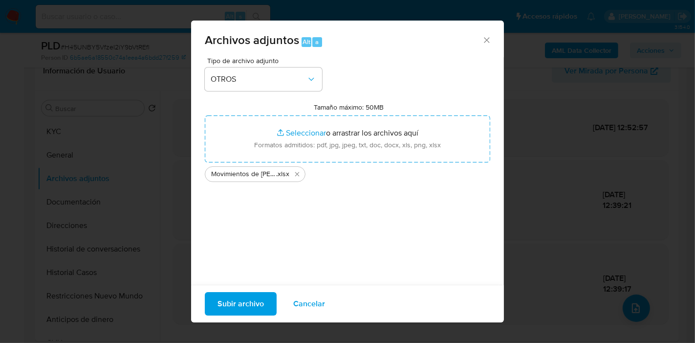
click at [263, 307] on button "Subir archivo" at bounding box center [241, 303] width 72 height 23
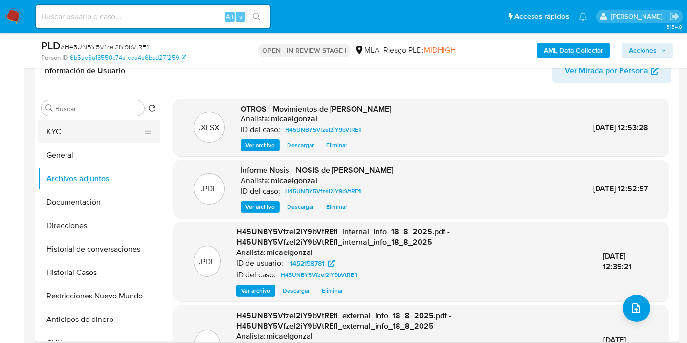
click at [52, 129] on button "KYC" at bounding box center [95, 131] width 114 height 23
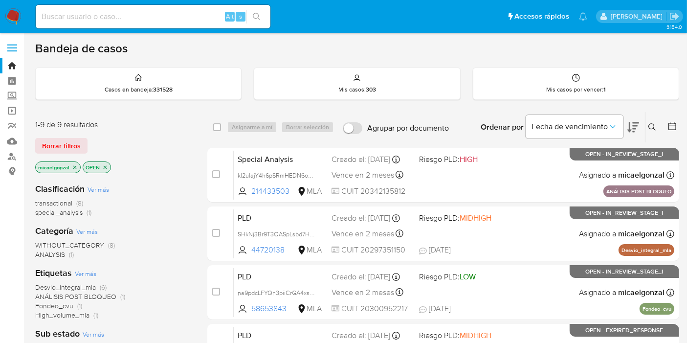
click at [15, 13] on img at bounding box center [13, 16] width 17 height 17
click at [177, 17] on input at bounding box center [153, 16] width 235 height 13
paste input "SHkNj3Br9T3QASpLsbd7H0ia"
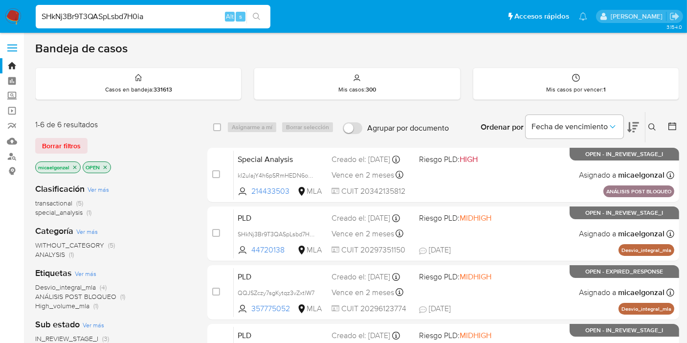
type input "SHkNj3Br9T3QASpLsbd7H0ia"
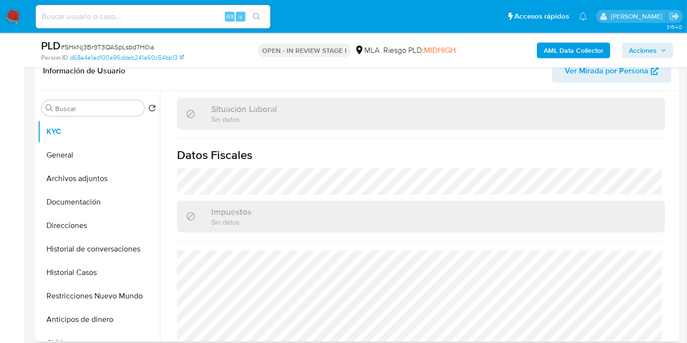
scroll to position [514, 0]
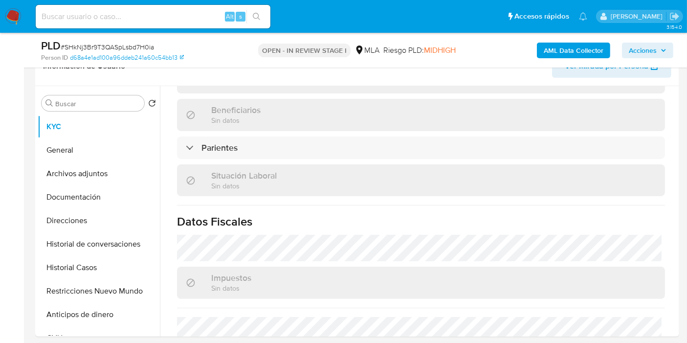
select select "10"
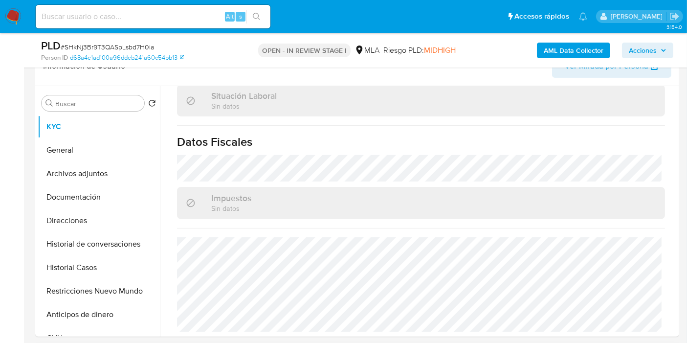
scroll to position [326, 0]
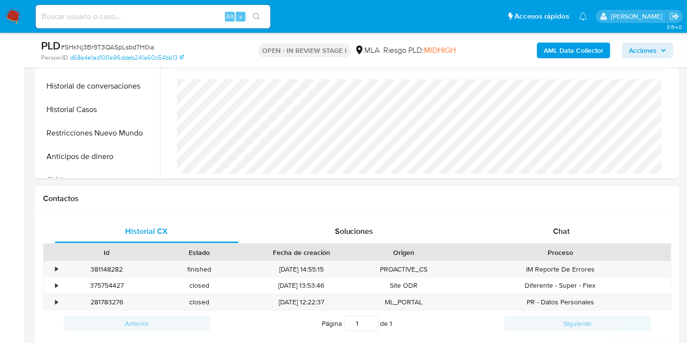
drag, startPoint x: 554, startPoint y: 248, endPoint x: 559, endPoint y: 242, distance: 7.6
click at [554, 247] on div "Proceso" at bounding box center [560, 252] width 207 height 10
click at [563, 237] on div "Chat" at bounding box center [561, 230] width 184 height 23
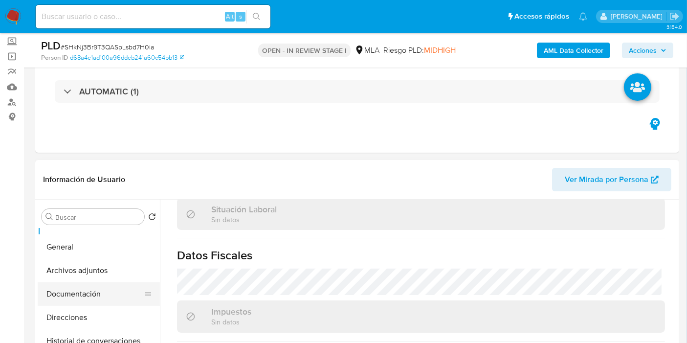
scroll to position [0, 0]
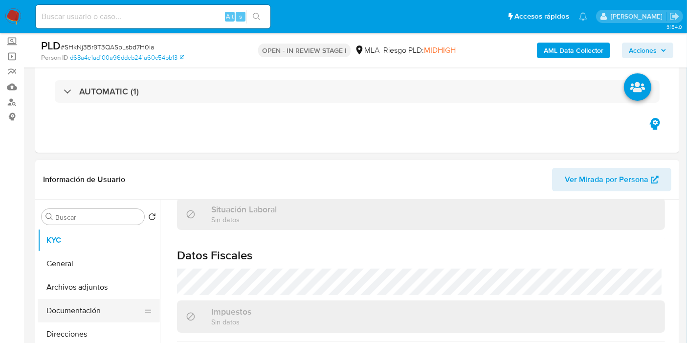
click at [74, 265] on button "General" at bounding box center [99, 263] width 122 height 23
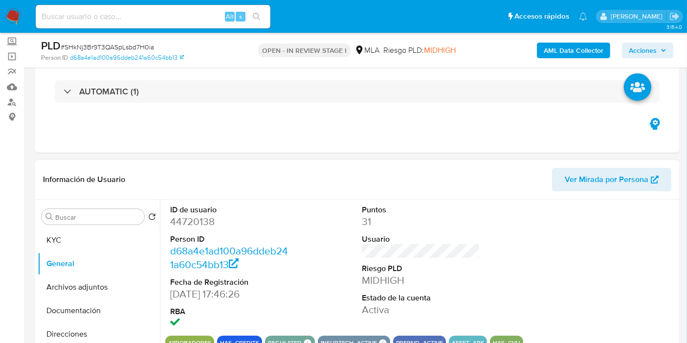
click at [206, 219] on dd "44720138" at bounding box center [229, 222] width 118 height 14
copy dd "44720138"
